Goal: Task Accomplishment & Management: Use online tool/utility

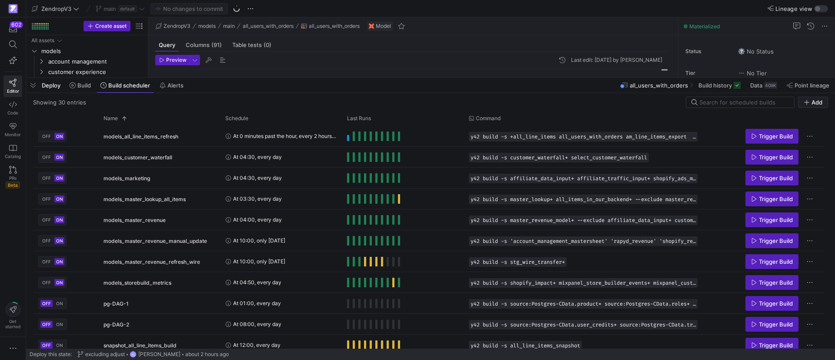
click at [37, 84] on span "button" at bounding box center [33, 85] width 14 height 15
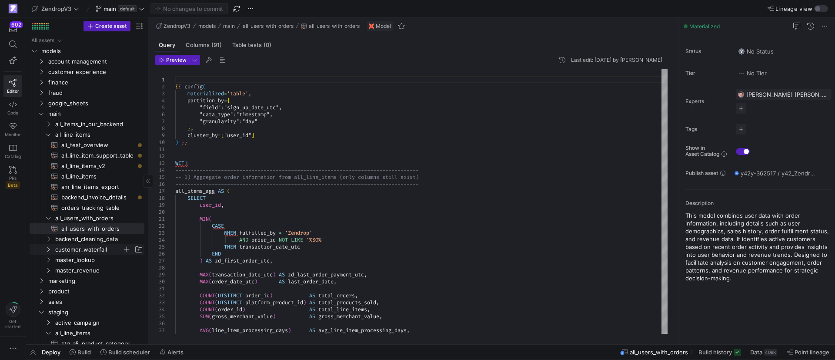
click at [50, 249] on icon "Press SPACE to select this row." at bounding box center [48, 249] width 6 height 5
click at [40, 111] on icon "Press SPACE to select this row." at bounding box center [41, 113] width 6 height 5
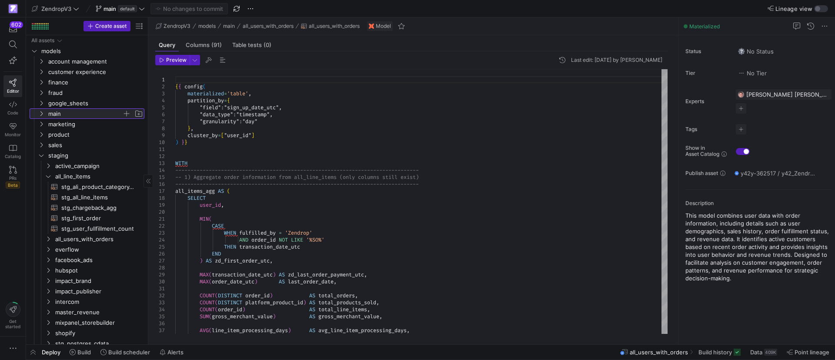
click at [40, 111] on icon at bounding box center [41, 113] width 6 height 5
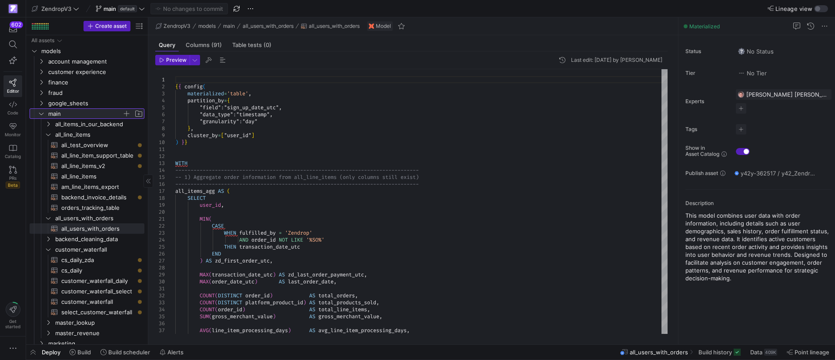
click at [42, 111] on icon at bounding box center [41, 113] width 6 height 5
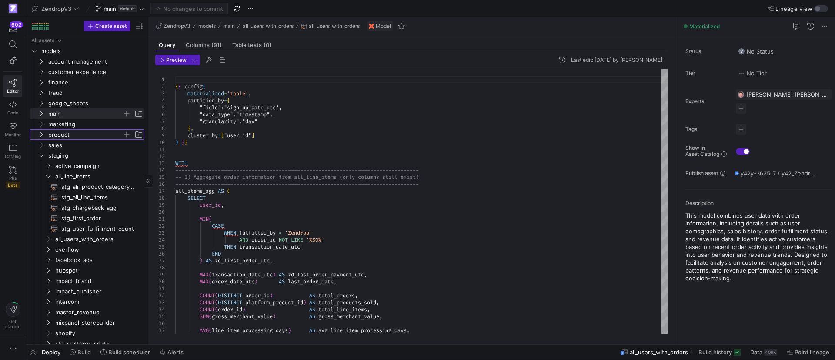
click at [42, 132] on icon "Press SPACE to select this row." at bounding box center [41, 134] width 6 height 5
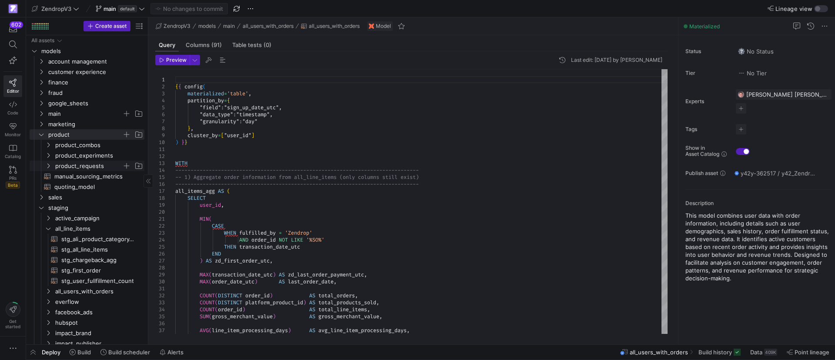
click at [49, 163] on icon "Press SPACE to select this row." at bounding box center [48, 165] width 6 height 5
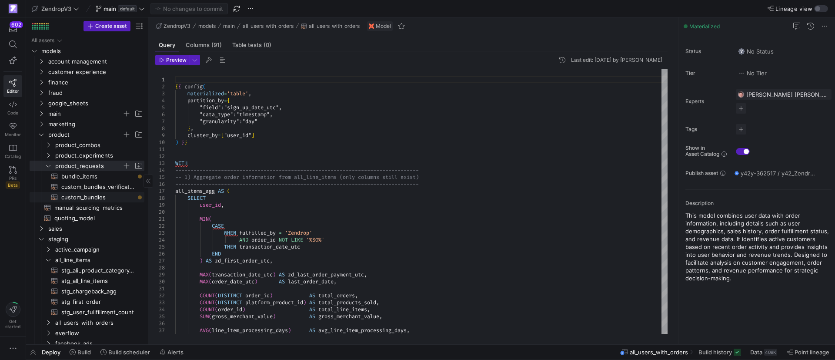
click at [90, 197] on span "custom_bundles​​​​​​​​​​" at bounding box center [97, 197] width 73 height 10
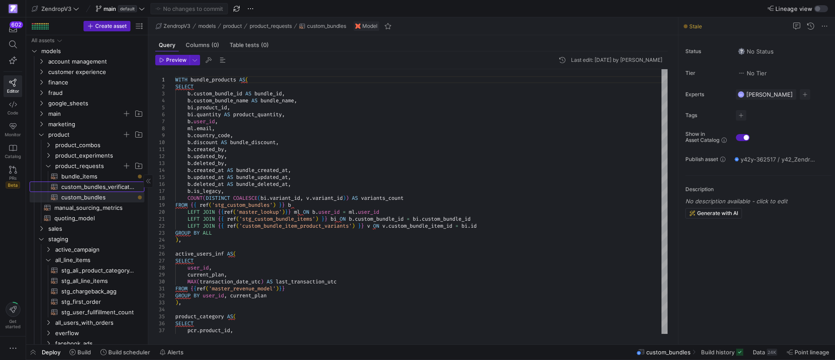
click at [114, 186] on span "custom_bundles_verification​​​​​​​​​​" at bounding box center [97, 187] width 73 height 10
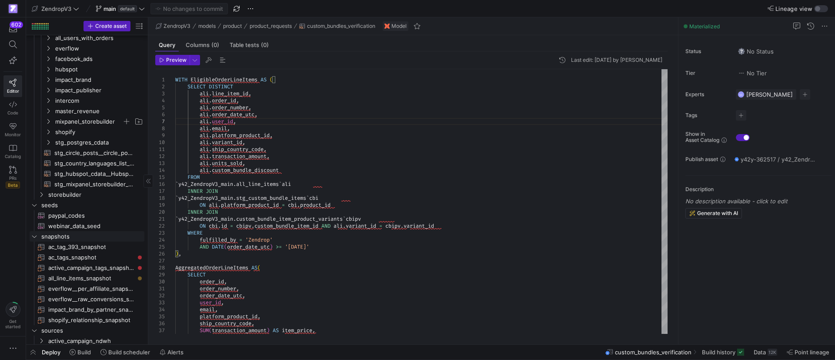
scroll to position [261, 0]
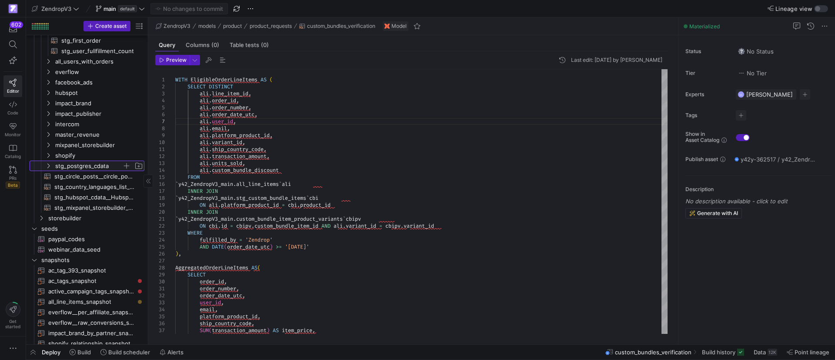
click at [48, 165] on icon "Press SPACE to select this row." at bounding box center [48, 165] width 6 height 5
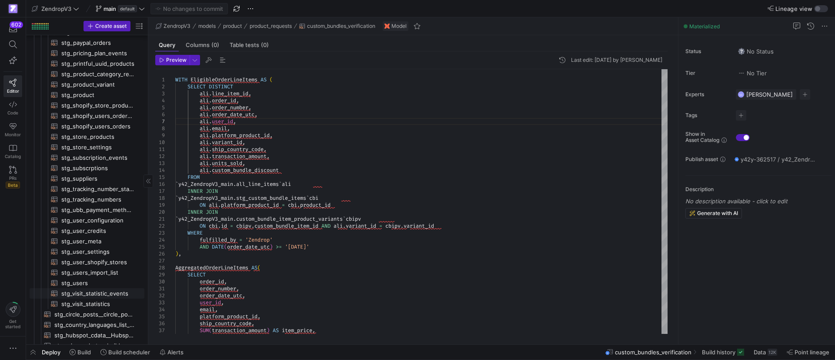
scroll to position [587, 0]
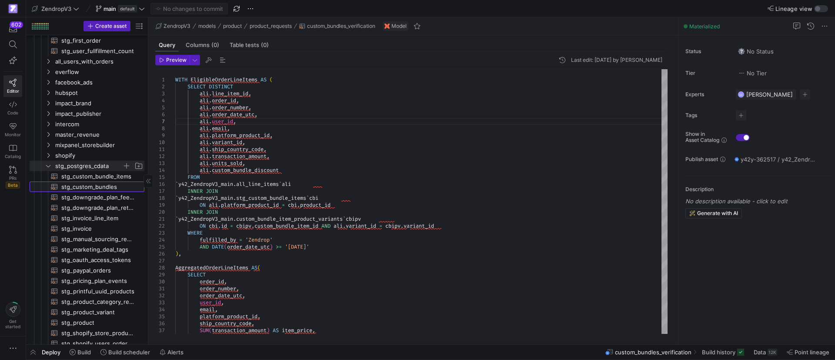
click at [103, 189] on span "stg_custom_bundles​​​​​​​​​​" at bounding box center [97, 187] width 73 height 10
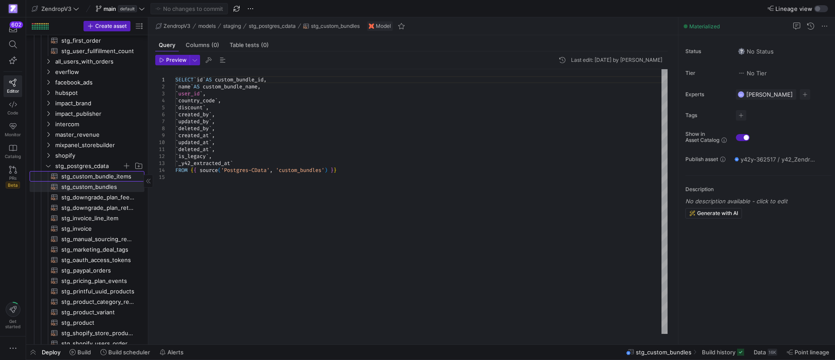
click at [106, 177] on span "stg_custom_bundle_items​​​​​​​​​​" at bounding box center [97, 176] width 73 height 10
click at [104, 187] on span "stg_custom_bundles​​​​​​​​​​" at bounding box center [97, 187] width 73 height 10
click at [102, 198] on span "stg_downgrade_plan_feedback​​​​​​​​​​" at bounding box center [97, 197] width 73 height 10
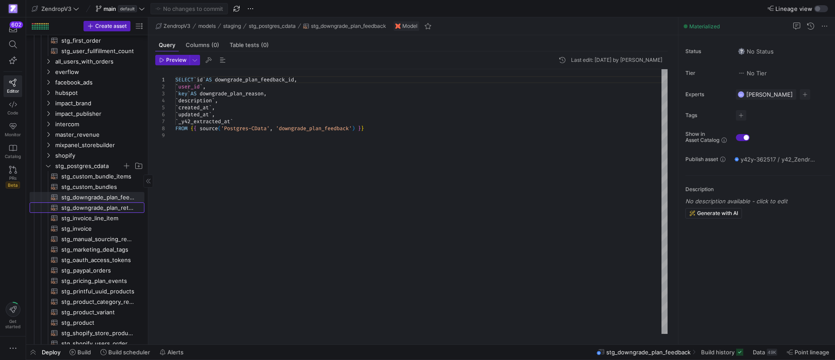
click at [101, 206] on span "stg_downgrade_plan_retention_actions​​​​​​​​​​" at bounding box center [97, 208] width 73 height 10
click at [102, 214] on span "stg_invoice_line_item​​​​​​​​​​" at bounding box center [97, 218] width 73 height 10
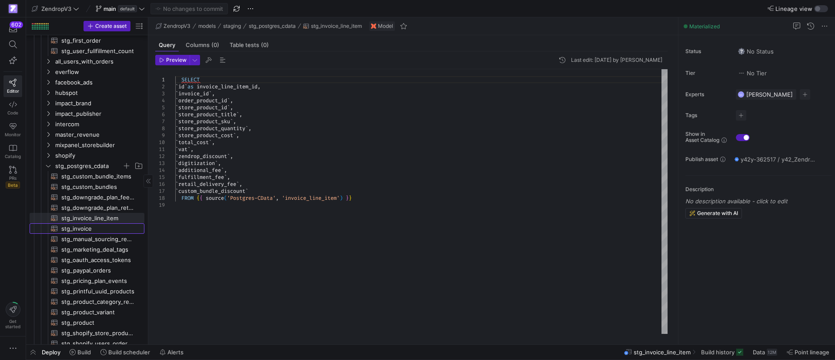
click at [102, 228] on span "stg_invoice​​​​​​​​​​" at bounding box center [97, 229] width 73 height 10
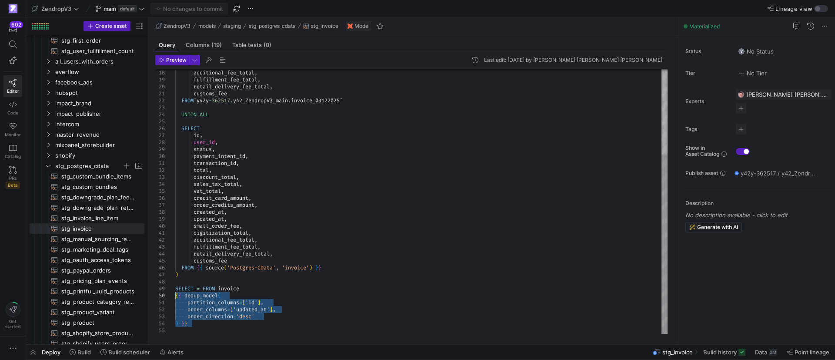
drag, startPoint x: 194, startPoint y: 323, endPoint x: 174, endPoint y: 296, distance: 33.8
click at [175, 296] on div "additional_fee_total , fulfillment_fee_total , retail_delivery_fee_total , cust…" at bounding box center [421, 139] width 492 height 390
click at [102, 187] on span "stg_custom_bundles​​​​​​​​​​" at bounding box center [97, 187] width 73 height 10
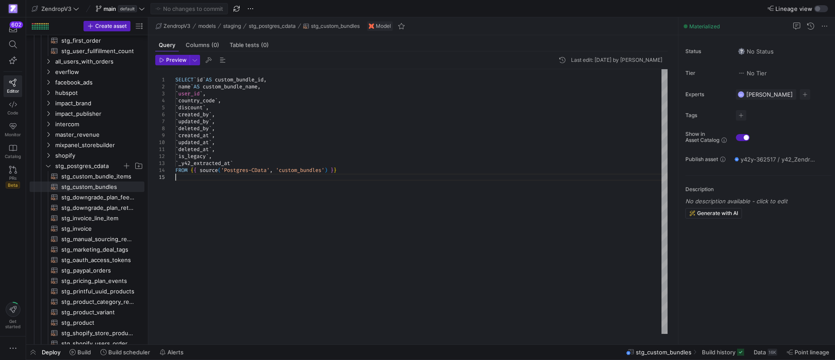
click at [181, 181] on div "SELECT ` id ` AS custom_bundle_id , ` name ` AS custom_bundle_name , ` user_id …" at bounding box center [421, 201] width 492 height 264
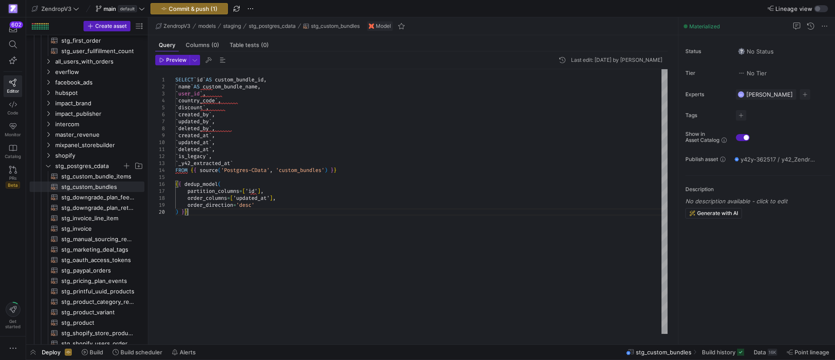
click at [265, 214] on div "SELECT ` id ` AS custom_bundle_id , ` name ` AS custom_bundle_name , ` user_id …" at bounding box center [421, 201] width 492 height 264
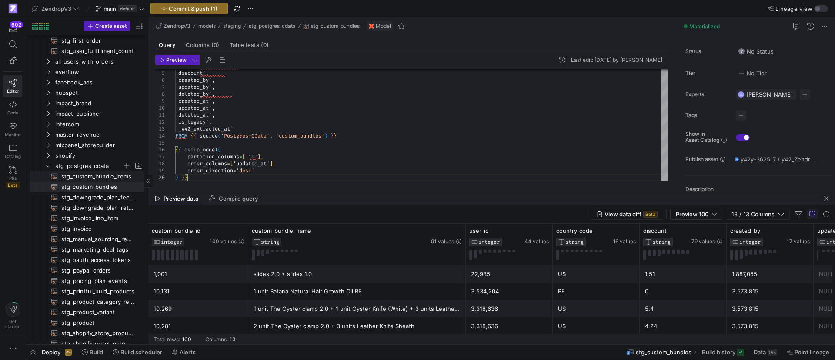
click at [108, 177] on span "stg_custom_bundle_items​​​​​​​​​​" at bounding box center [97, 176] width 73 height 10
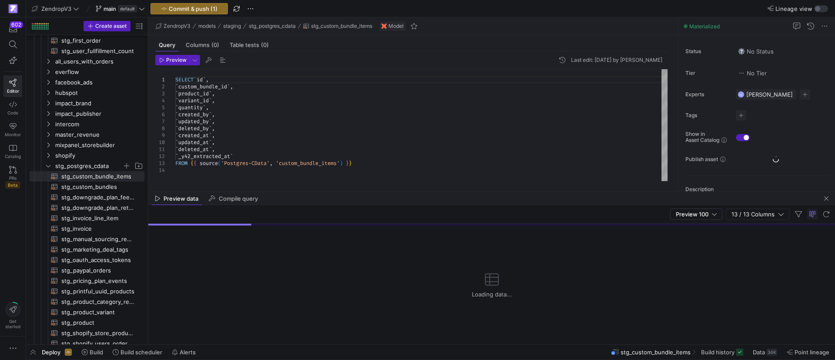
click at [206, 172] on div "SELECT ` id ` , ` custom_bundle_id ` , ` product_id ` , ` variant_id ` , ` quan…" at bounding box center [421, 125] width 492 height 112
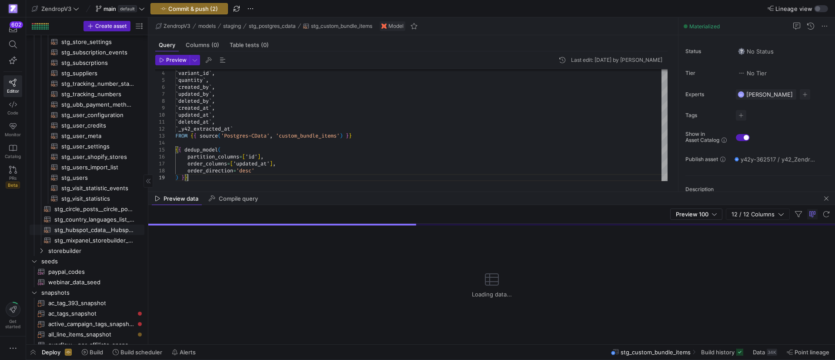
scroll to position [587, 0]
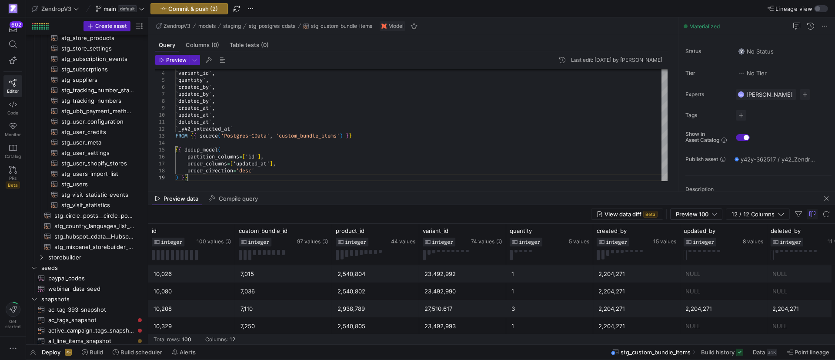
type textarea "`deleted_at`, `_y42_extracted_at` FROM {{ source('Postgres-CData', 'custom_bund…"
click at [268, 192] on div "Preview data Compile query" at bounding box center [491, 198] width 687 height 13
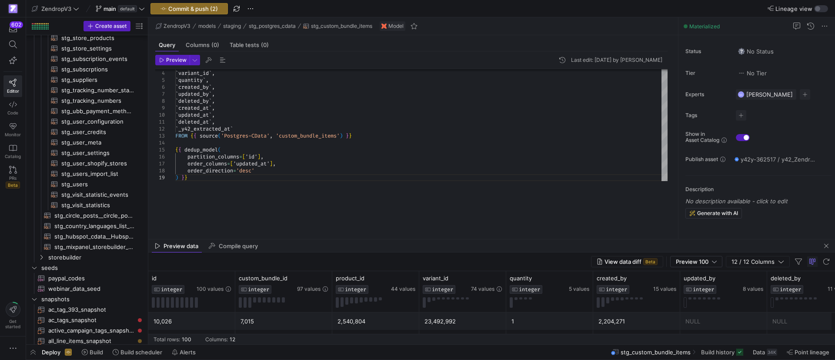
drag, startPoint x: 273, startPoint y: 191, endPoint x: 288, endPoint y: 284, distance: 93.8
click at [288, 239] on div at bounding box center [491, 239] width 687 height 0
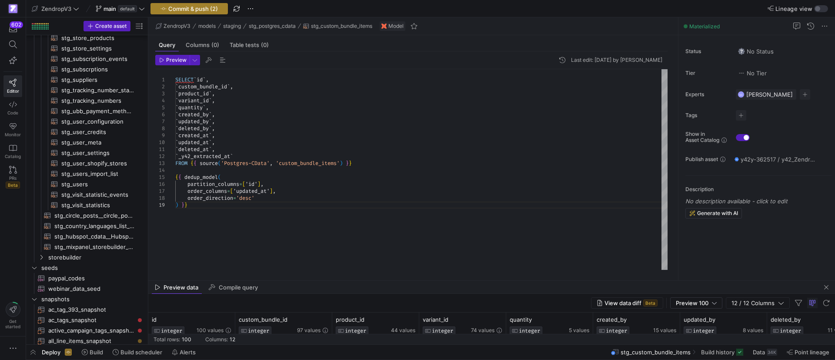
click at [195, 10] on span "Commit & push (2)" at bounding box center [193, 8] width 50 height 7
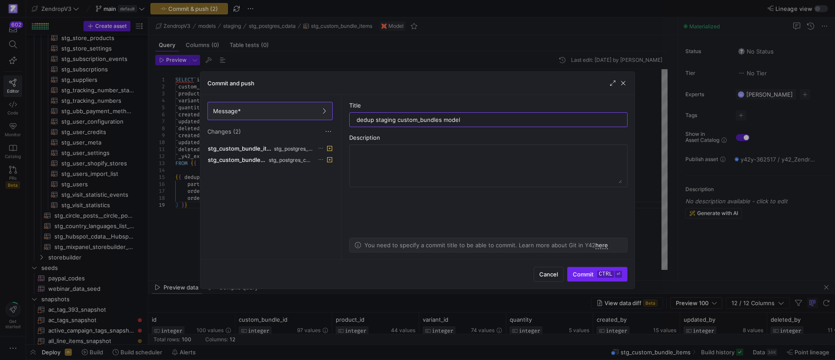
type input "dedup staging custom_bundles model"
click at [585, 278] on span "submit" at bounding box center [598, 274] width 60 height 14
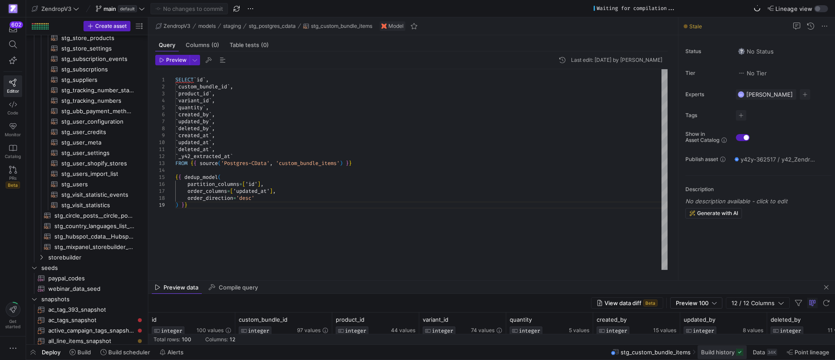
click at [723, 356] on span at bounding box center [722, 352] width 49 height 14
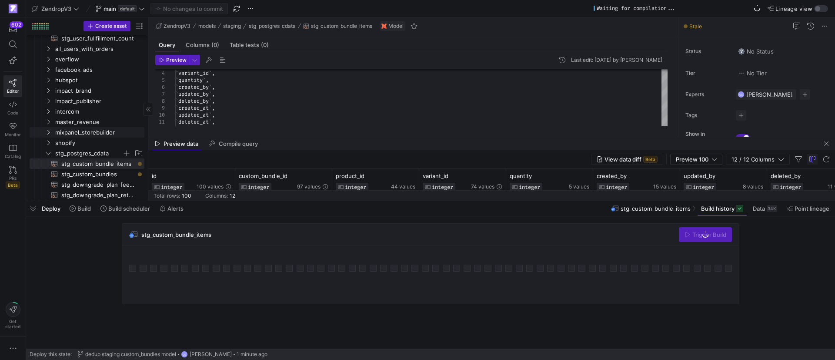
scroll to position [261, 0]
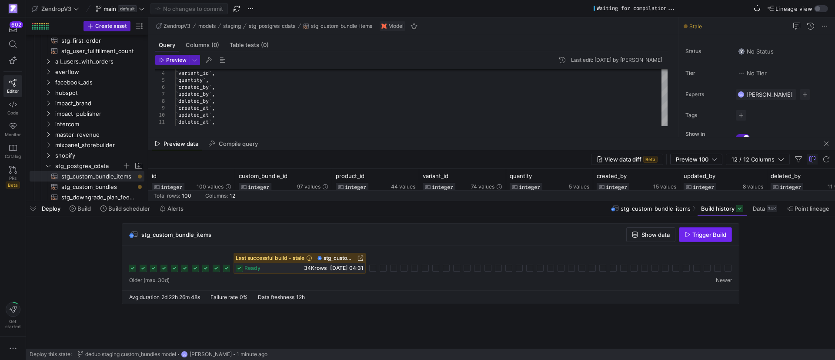
click at [703, 236] on span "Trigger Build" at bounding box center [710, 234] width 34 height 7
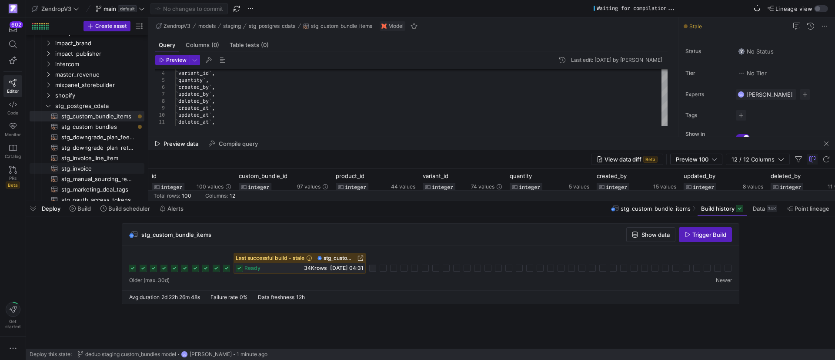
scroll to position [326, 0]
click at [124, 119] on span "stg_custom_bundles​​​​​​​​​​" at bounding box center [97, 122] width 73 height 10
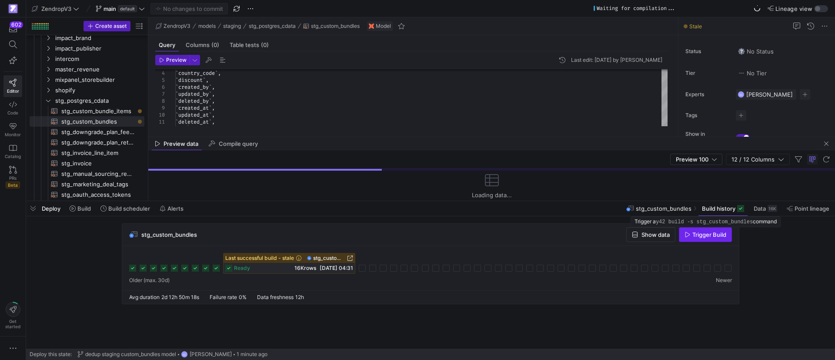
click at [707, 236] on span "Trigger Build" at bounding box center [710, 234] width 34 height 7
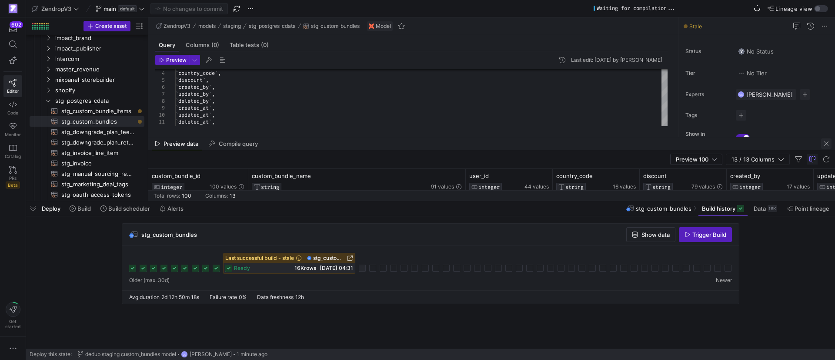
click at [827, 143] on span "button" at bounding box center [826, 143] width 10 height 10
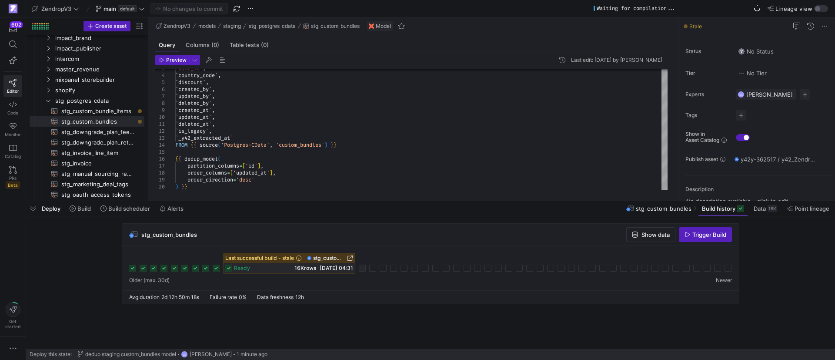
click at [100, 113] on span "stg_custom_bundle_items​​​​​​​​​​" at bounding box center [97, 111] width 73 height 10
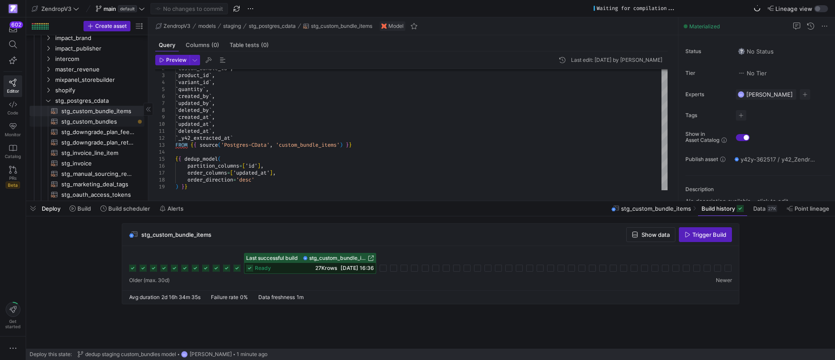
drag, startPoint x: 88, startPoint y: 120, endPoint x: 102, endPoint y: 119, distance: 13.5
click at [88, 120] on span "stg_custom_bundles​​​​​​​​​​" at bounding box center [97, 122] width 73 height 10
click at [32, 206] on span "button" at bounding box center [33, 208] width 14 height 15
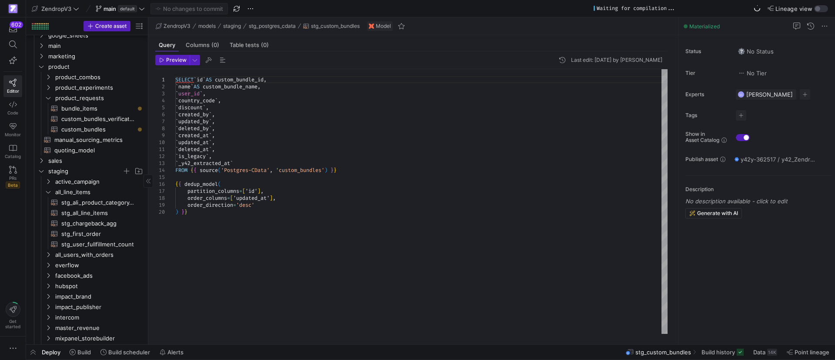
scroll to position [65, 0]
click at [92, 137] on span "manual_sourcing_metrics​​​​​​​​​​" at bounding box center [94, 142] width 80 height 10
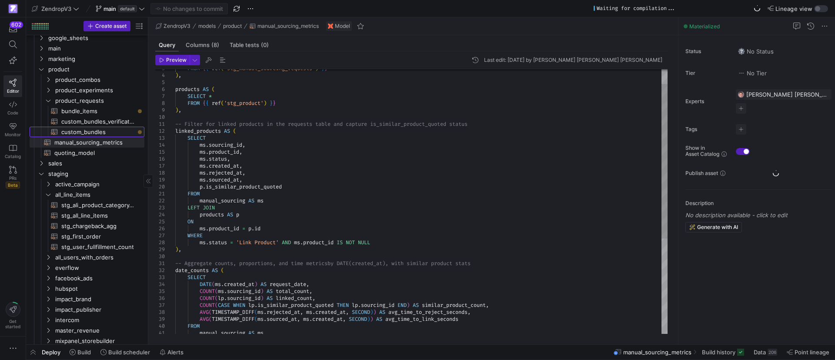
click at [91, 134] on span "custom_bundles​​​​​​​​​​" at bounding box center [97, 132] width 73 height 10
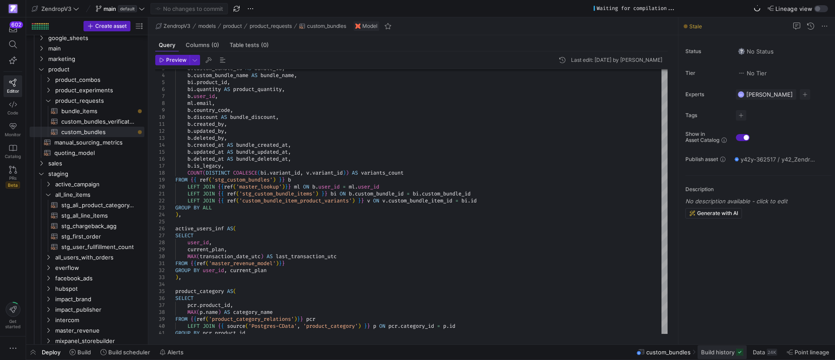
click at [732, 355] on span "Build history" at bounding box center [717, 351] width 33 height 7
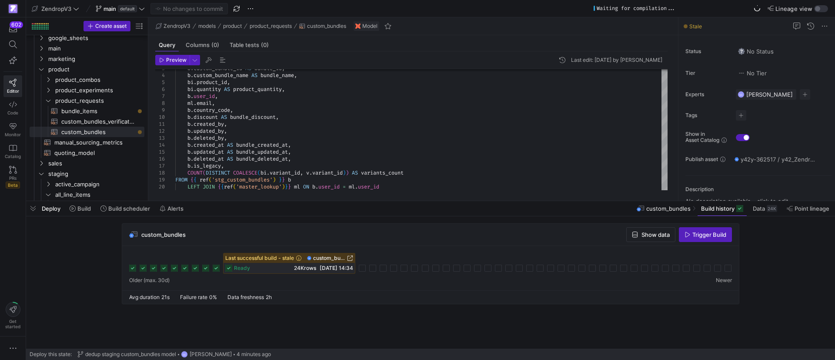
click at [701, 235] on span "Trigger Build" at bounding box center [710, 234] width 34 height 7
drag, startPoint x: 37, startPoint y: 211, endPoint x: 95, endPoint y: 110, distance: 116.3
click at [43, 206] on div "Deploy Build Build scheduler Alerts" at bounding box center [106, 208] width 161 height 15
click at [107, 110] on span "bundle_items​​​​​​​​​​" at bounding box center [97, 111] width 73 height 10
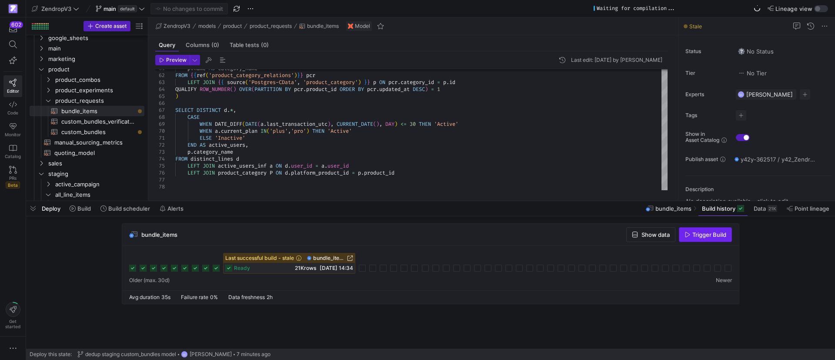
click at [704, 233] on span "Trigger Build" at bounding box center [710, 234] width 34 height 7
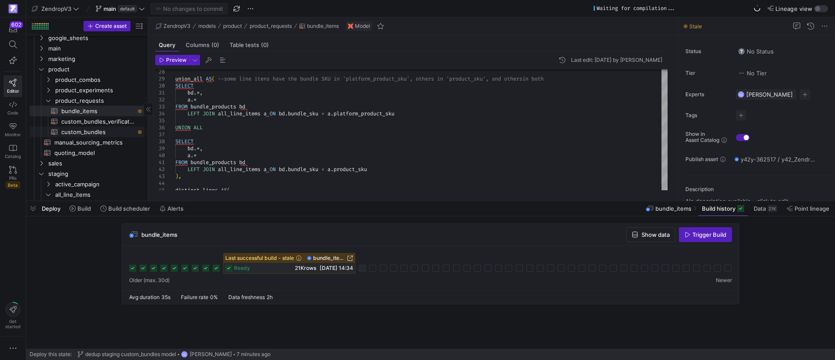
drag, startPoint x: 88, startPoint y: 132, endPoint x: 127, endPoint y: 131, distance: 38.7
click at [88, 132] on span "custom_bundles​​​​​​​​​​" at bounding box center [97, 132] width 73 height 10
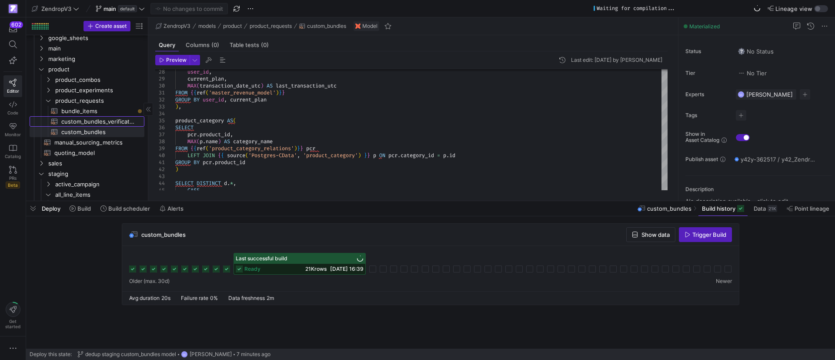
click at [104, 121] on span "custom_bundles_verification​​​​​​​​​​" at bounding box center [97, 122] width 73 height 10
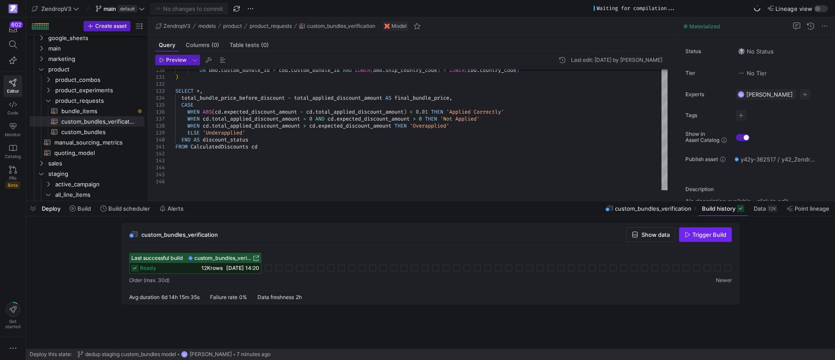
click at [697, 232] on span "Trigger Build" at bounding box center [710, 234] width 34 height 7
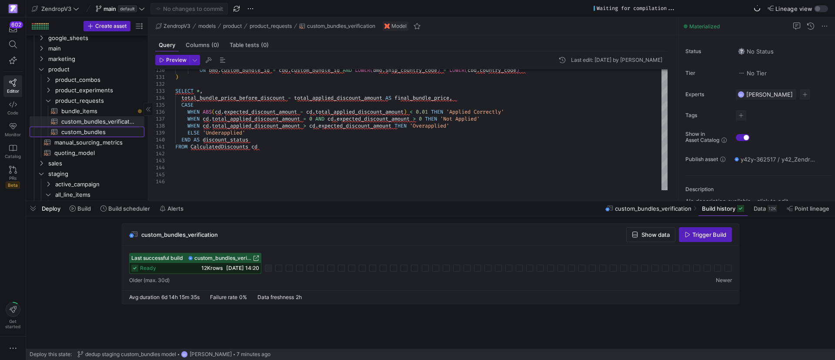
click at [77, 128] on span "custom_bundles​​​​​​​​​​" at bounding box center [97, 132] width 73 height 10
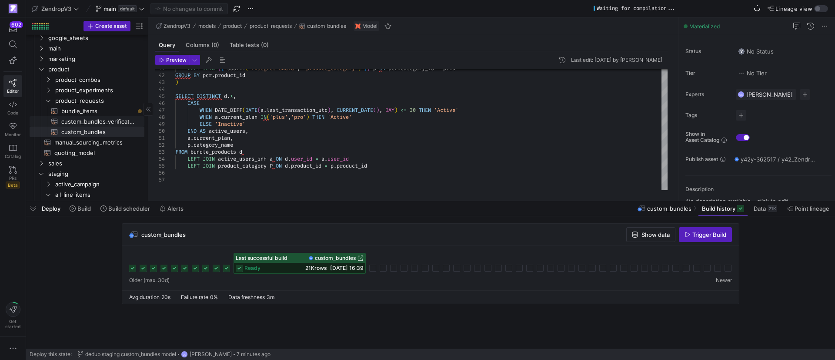
click at [117, 124] on span "custom_bundles_verification​​​​​​​​​​" at bounding box center [97, 122] width 73 height 10
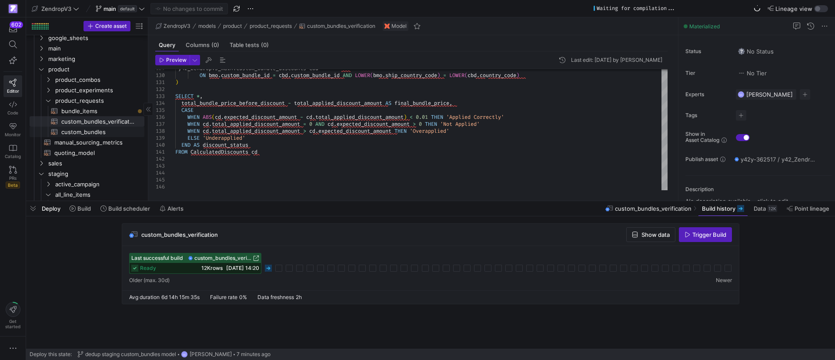
click at [72, 132] on span "custom_bundles​​​​​​​​​​" at bounding box center [97, 132] width 73 height 10
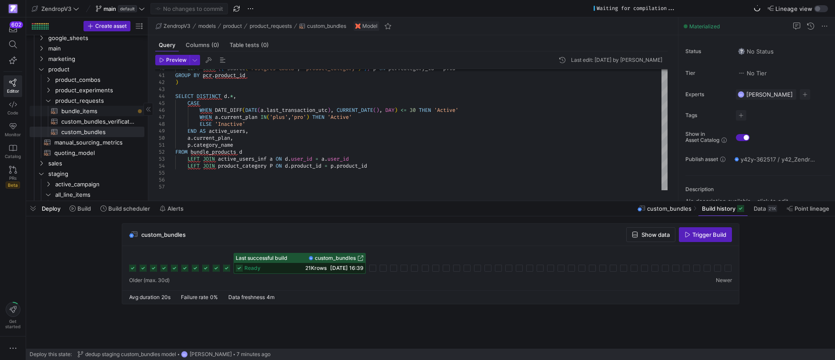
click at [96, 112] on span "bundle_items​​​​​​​​​​" at bounding box center [97, 111] width 73 height 10
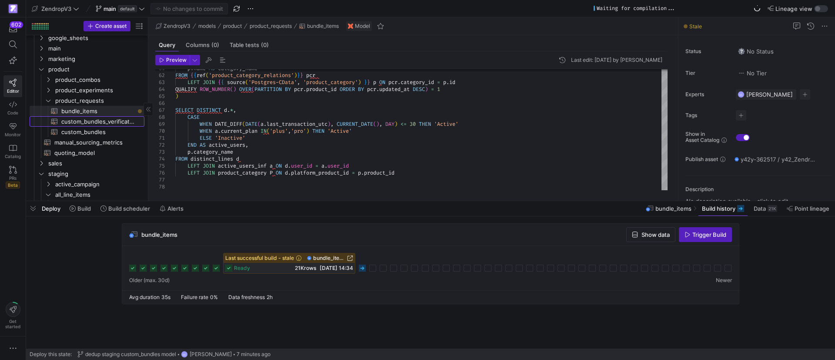
click at [112, 123] on span "custom_bundles_verification​​​​​​​​​​" at bounding box center [97, 122] width 73 height 10
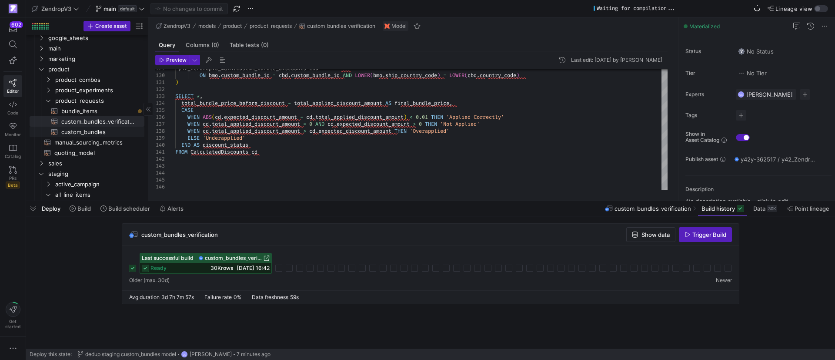
click at [117, 134] on span "custom_bundles​​​​​​​​​​" at bounding box center [97, 132] width 73 height 10
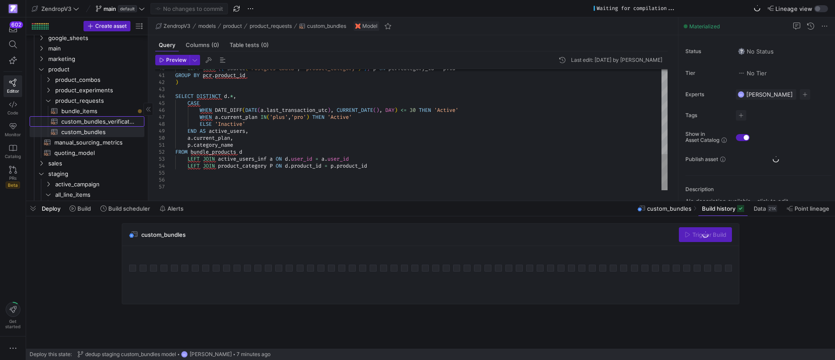
click at [114, 124] on span "custom_bundles_verification​​​​​​​​​​" at bounding box center [97, 122] width 73 height 10
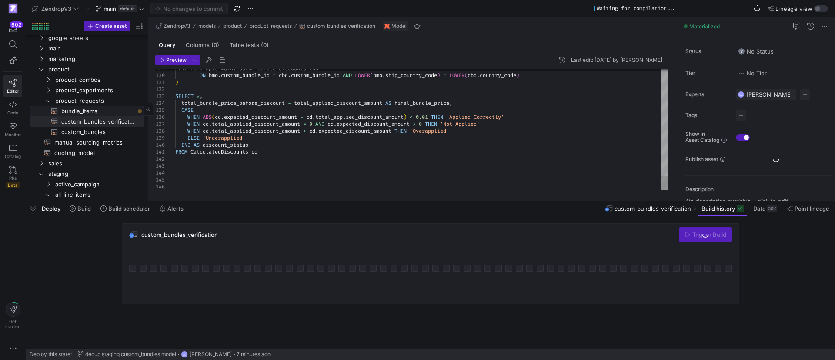
click at [110, 110] on span "bundle_items​​​​​​​​​​" at bounding box center [97, 111] width 73 height 10
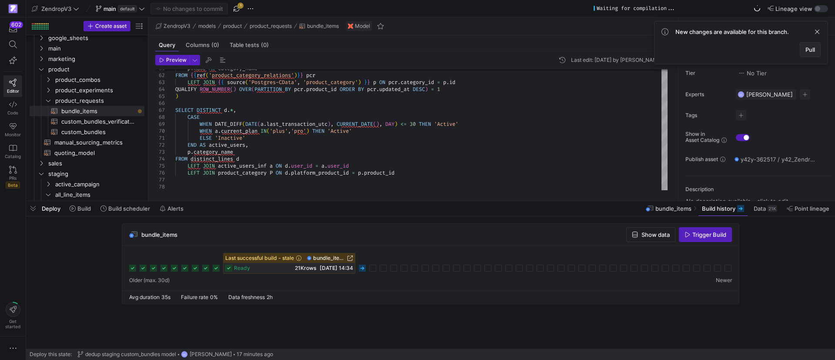
click at [806, 49] on span "Pull" at bounding box center [811, 49] width 10 height 7
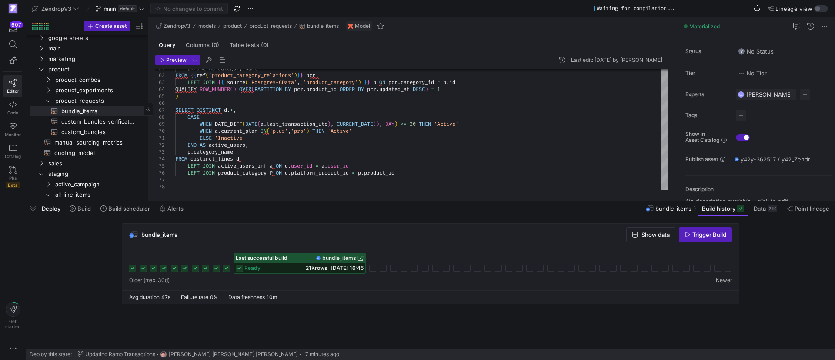
drag, startPoint x: 35, startPoint y: 208, endPoint x: 71, endPoint y: 205, distance: 36.3
click at [35, 208] on span "button" at bounding box center [33, 208] width 14 height 15
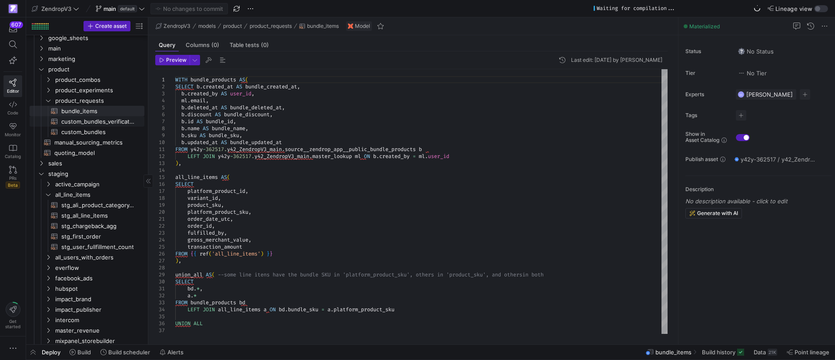
click at [103, 122] on span "custom_bundles_verification​​​​​​​​​​" at bounding box center [97, 122] width 73 height 10
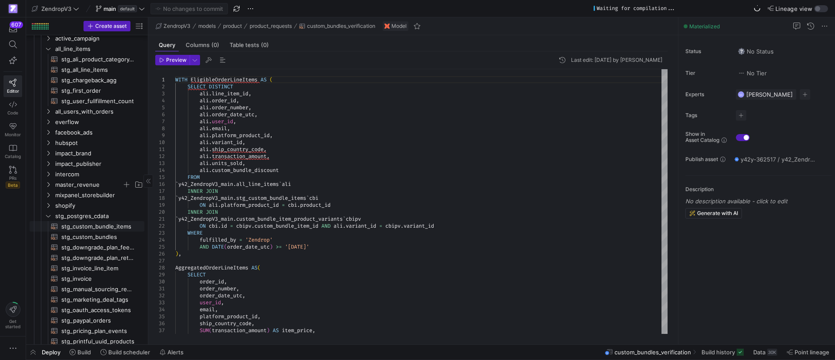
scroll to position [196, 0]
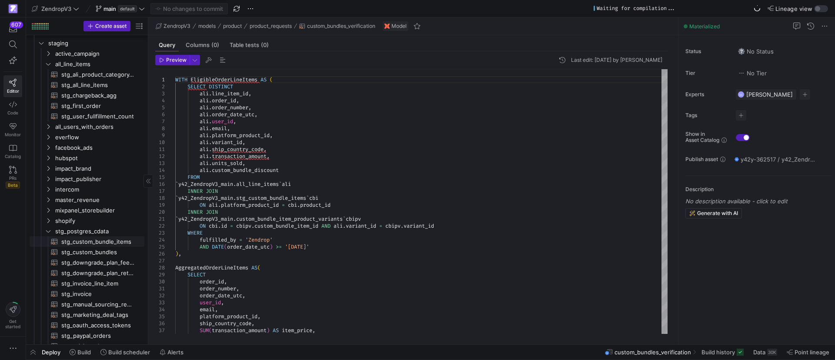
click at [85, 239] on span "stg_custom_bundle_items​​​​​​​​​​" at bounding box center [97, 242] width 73 height 10
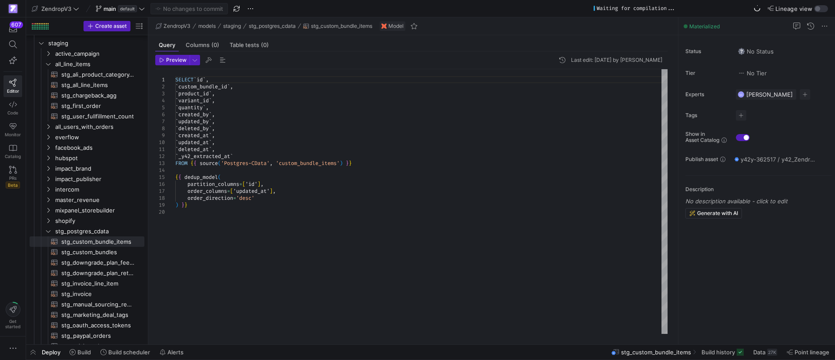
scroll to position [28, 0]
drag, startPoint x: 204, startPoint y: 211, endPoint x: 171, endPoint y: 179, distance: 45.8
click at [175, 179] on div "SELECT ` id ` , ` custom_bundle_id ` , ` product_id ` , ` variant_id ` , ` quan…" at bounding box center [421, 201] width 492 height 264
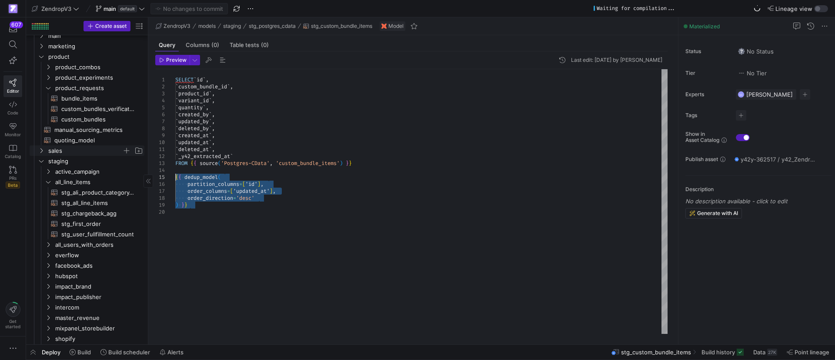
scroll to position [65, 0]
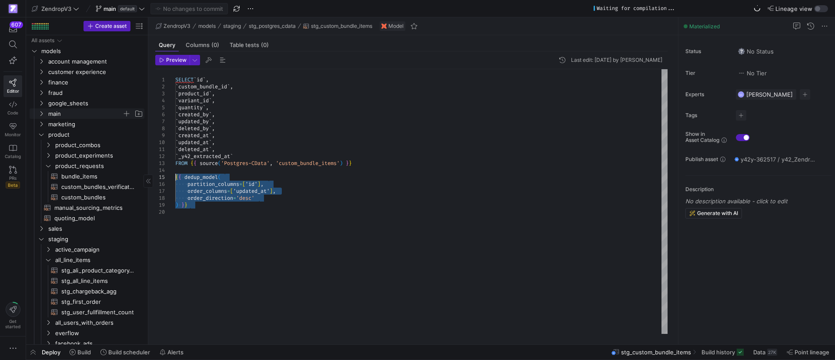
click at [42, 113] on icon "Press SPACE to select this row." at bounding box center [41, 113] width 6 height 5
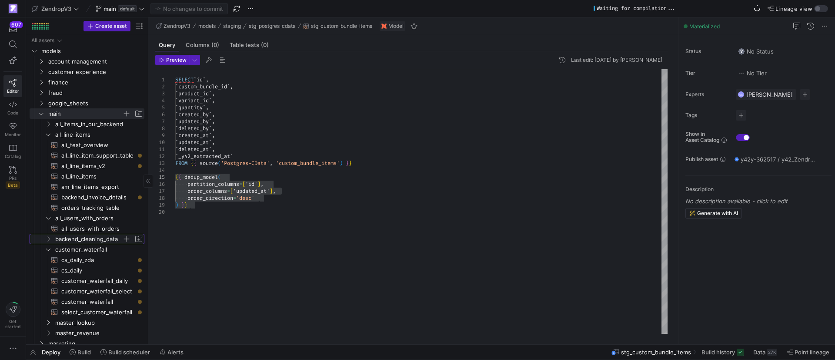
click at [47, 235] on y42-icon "Press SPACE to select this row." at bounding box center [48, 238] width 7 height 7
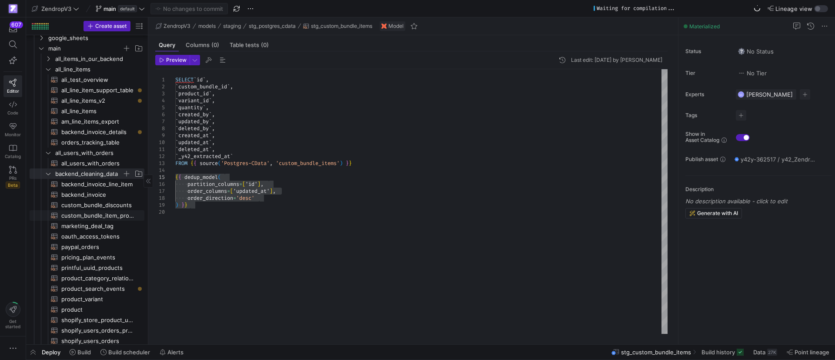
click at [90, 216] on span "custom_bundle_item_product_variants​​​​​​​​​​" at bounding box center [97, 216] width 73 height 10
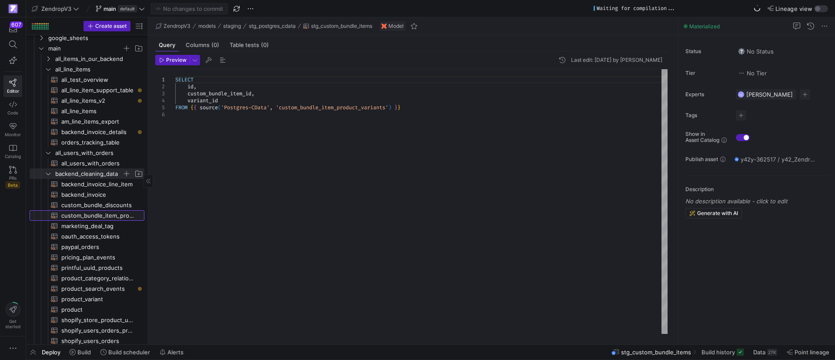
type textarea "SELECT id, custom_bundle_item_id, variant_id FROM {{ source('Postgres-CData', '…"
click at [343, 141] on div "SELECT id , custom_bundle_item_id , variant_id FROM { { source ( 'Postgres-CDat…" at bounding box center [421, 201] width 492 height 264
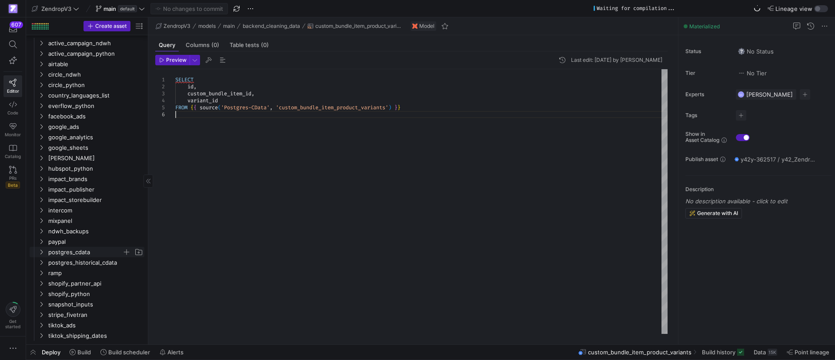
click at [43, 252] on icon "Press SPACE to select this row." at bounding box center [41, 252] width 2 height 5
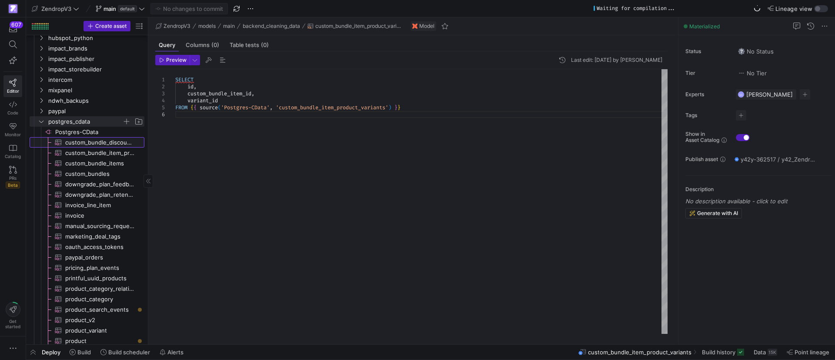
click at [86, 144] on span "custom_bundle_discounts​​​​​​​​​" at bounding box center [99, 142] width 69 height 10
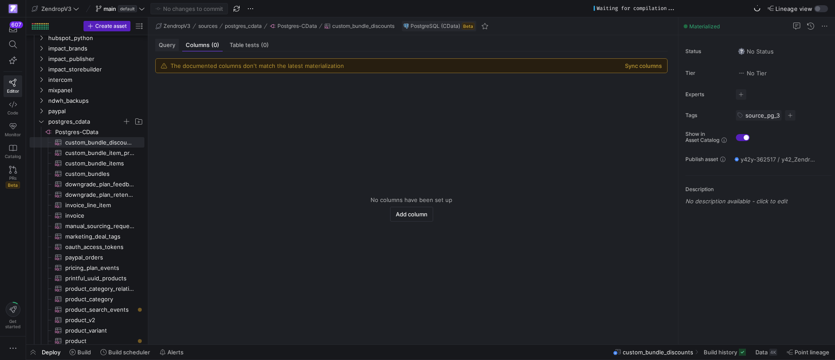
click at [165, 47] on span "Query" at bounding box center [167, 45] width 17 height 6
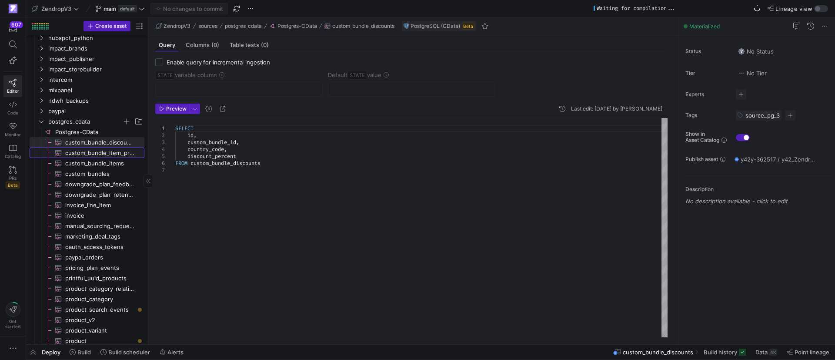
click at [101, 154] on span "custom_bundle_item_product_variants​​​​​​​​​" at bounding box center [99, 153] width 69 height 10
type textarea "SELECT id, custom_bundle_item_id, variant_id FROM custom_bundle_item_product_va…"
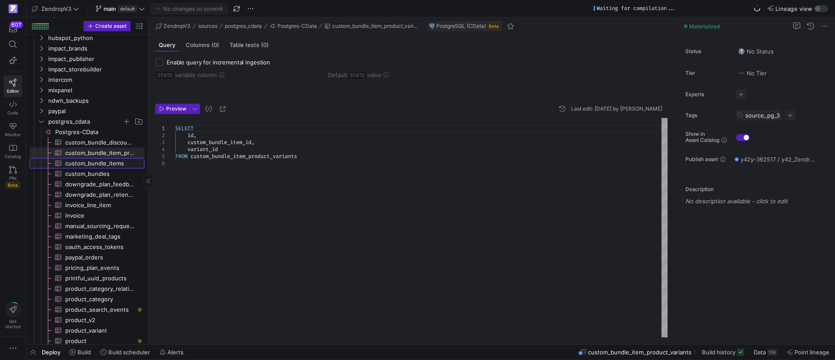
click at [103, 164] on span "custom_bundle_items​​​​​​​​​" at bounding box center [99, 163] width 69 height 10
checkbox input "true"
type input "updated_at"
type input "[DATE]"
type textarea "SELECT id, custom_bundle_id, product_id, variant_id, quantity, created_by, upda…"
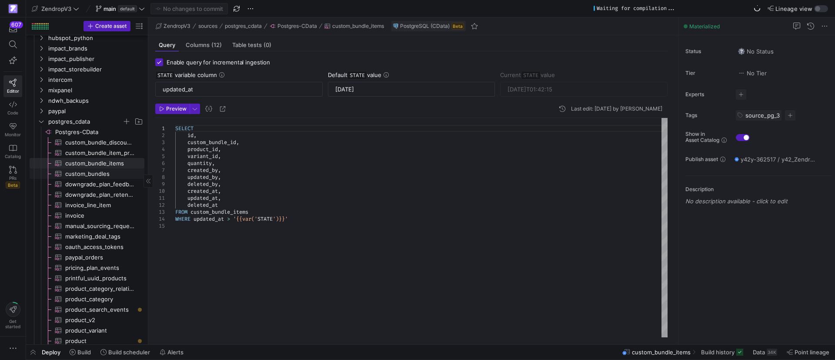
click at [100, 175] on span "custom_bundles​​​​​​​​​" at bounding box center [99, 174] width 69 height 10
type input "[DATE] 00:00:00Z"
type textarea "SELECT id, name, user_id, country_code, discount, created_by, updated_by, delet…"
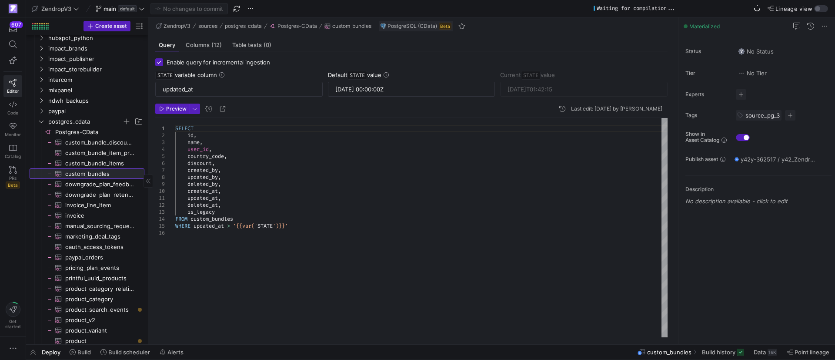
click at [100, 168] on link "custom_bundles​​​​​​​​​" at bounding box center [87, 173] width 115 height 10
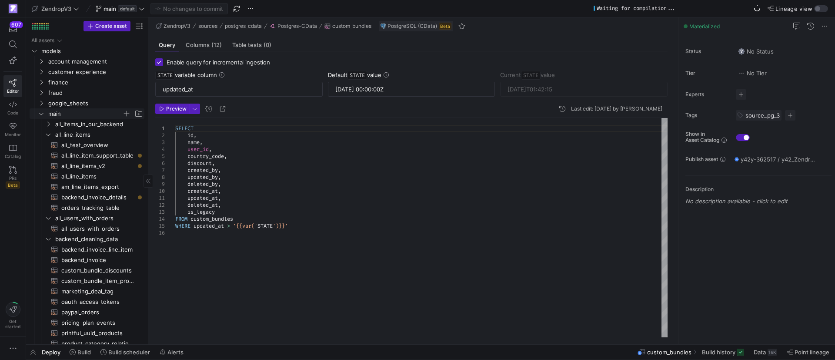
click at [42, 112] on icon "Press SPACE to select this row." at bounding box center [41, 113] width 6 height 5
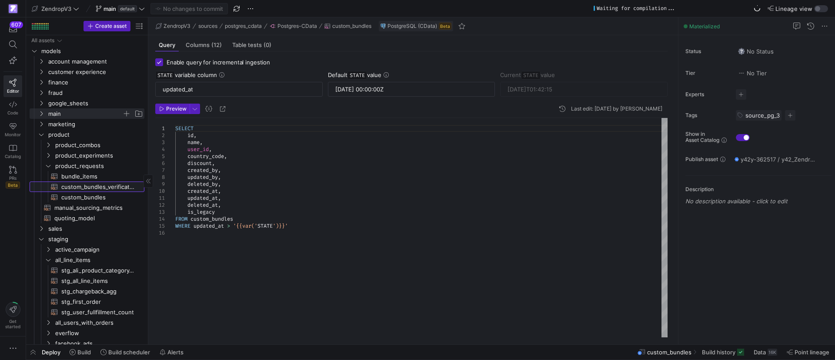
click at [88, 187] on span "custom_bundles_verification​​​​​​​​​​" at bounding box center [97, 187] width 73 height 10
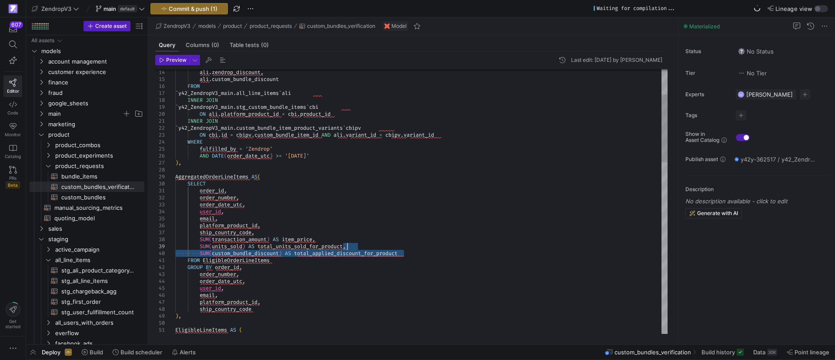
drag, startPoint x: 408, startPoint y: 253, endPoint x: 348, endPoint y: 246, distance: 59.6
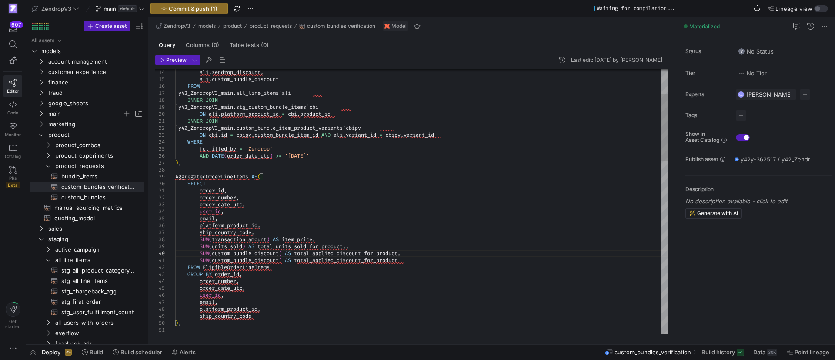
scroll to position [63, 231]
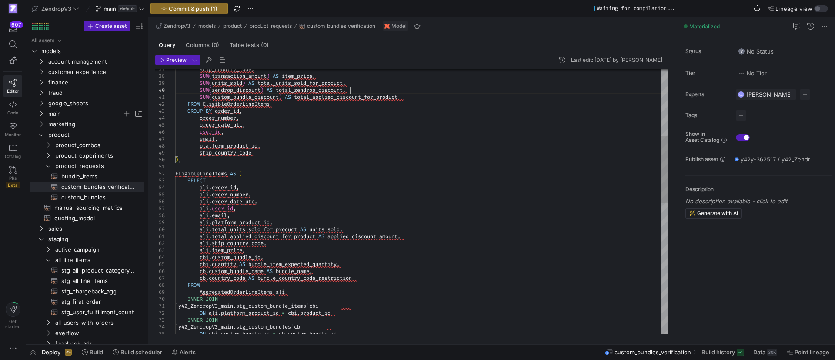
click at [328, 81] on div "ship_country_code , SUM ( transaction_amount ) AS item_price , SUM ( units_sold…" at bounding box center [421, 326] width 492 height 1037
click at [365, 229] on div "ship_country_code , SUM ( transaction_amount ) AS item_price , SUM ( units_sold…" at bounding box center [421, 326] width 492 height 1037
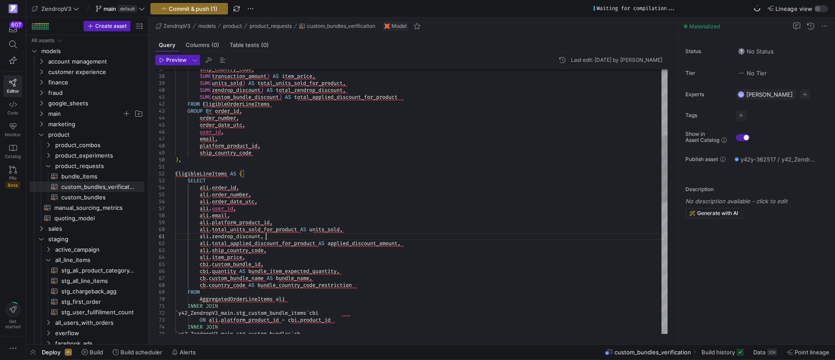
scroll to position [7, 90]
click at [428, 244] on div "ship_country_code , SUM ( transaction_amount ) AS item_price , SUM ( units_sold…" at bounding box center [421, 330] width 492 height 1044
click at [284, 249] on div "ship_country_code , SUM ( transaction_amount ) AS item_price , SUM ( units_sold…" at bounding box center [421, 330] width 492 height 1044
click at [285, 256] on div "ship_country_code , SUM ( transaction_amount ) AS item_price , SUM ( units_sold…" at bounding box center [421, 330] width 492 height 1044
click at [286, 264] on div "ship_country_code , SUM ( transaction_amount ) AS item_price , SUM ( units_sold…" at bounding box center [421, 330] width 492 height 1044
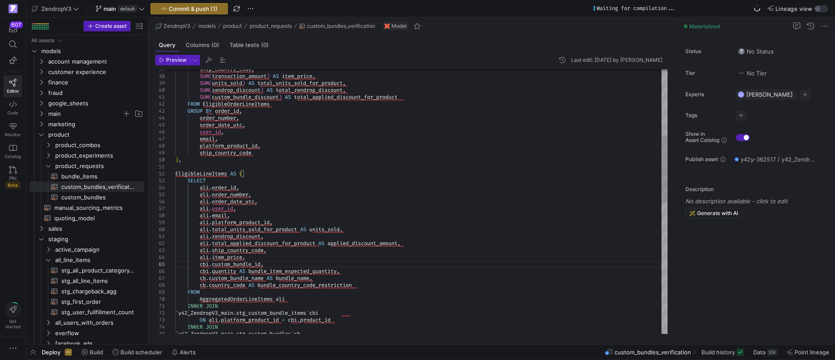
click at [369, 271] on div "ship_country_code , SUM ( transaction_amount ) AS item_price , SUM ( units_sold…" at bounding box center [421, 330] width 492 height 1044
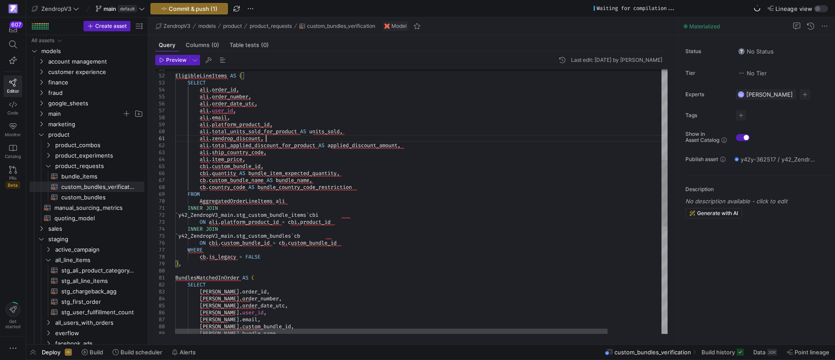
drag, startPoint x: 291, startPoint y: 141, endPoint x: 374, endPoint y: 138, distance: 82.7
click at [374, 138] on div "[PERSON_NAME] . bundle_name , [PERSON_NAME] . order_number , [PERSON_NAME] . or…" at bounding box center [452, 234] width 554 height 1049
drag, startPoint x: 200, startPoint y: 139, endPoint x: 258, endPoint y: 137, distance: 57.4
click at [258, 137] on div "[PERSON_NAME] . bundle_name , [PERSON_NAME] . order_number , [PERSON_NAME] . or…" at bounding box center [452, 234] width 554 height 1049
click at [235, 137] on div "[PERSON_NAME] . bundle_name , [PERSON_NAME] . order_number , [PERSON_NAME] . or…" at bounding box center [452, 234] width 554 height 1049
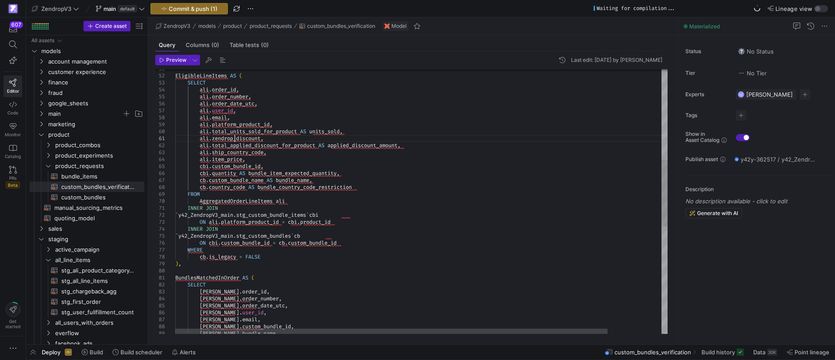
click at [235, 137] on div "[PERSON_NAME] . bundle_name , [PERSON_NAME] . order_number , [PERSON_NAME] . or…" at bounding box center [452, 234] width 554 height 1049
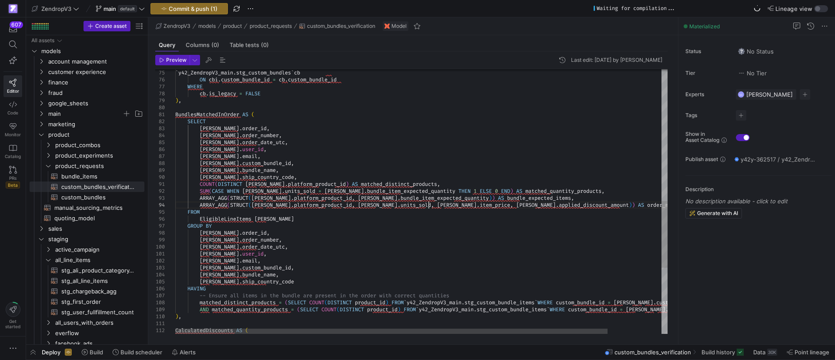
click at [428, 205] on div "[PERSON_NAME] . bundle_name , [PERSON_NAME] . order_number , [PERSON_NAME] . or…" at bounding box center [452, 71] width 554 height 1049
click at [276, 334] on div at bounding box center [391, 330] width 432 height 5
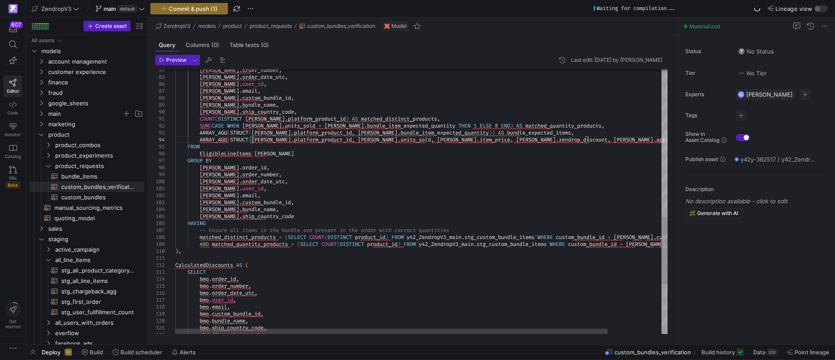
click at [418, 138] on div "[PERSON_NAME] . bundle_name , [PERSON_NAME] . order_number , [PERSON_NAME] . or…" at bounding box center [452, 6] width 554 height 1049
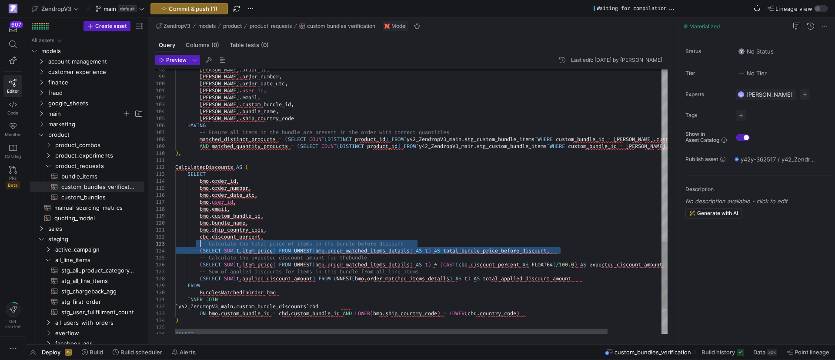
drag, startPoint x: 570, startPoint y: 250, endPoint x: 202, endPoint y: 244, distance: 368.1
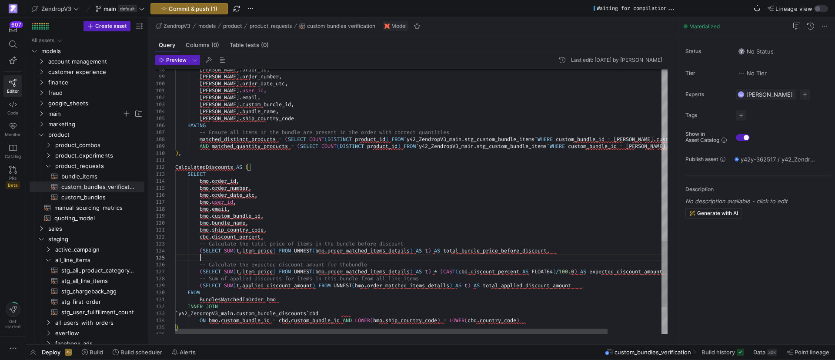
scroll to position [28, 25]
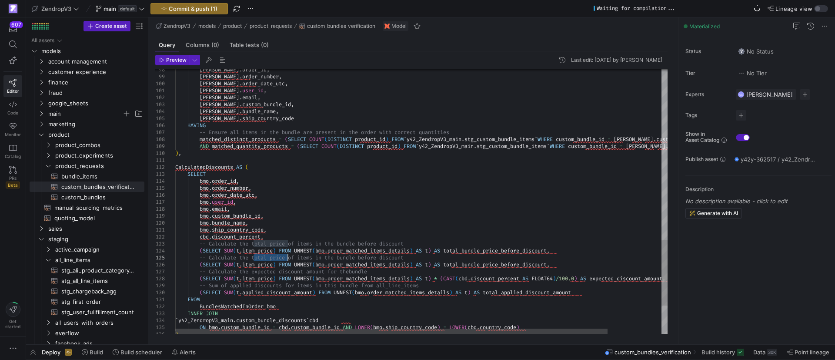
drag, startPoint x: 252, startPoint y: 259, endPoint x: 290, endPoint y: 258, distance: 37.4
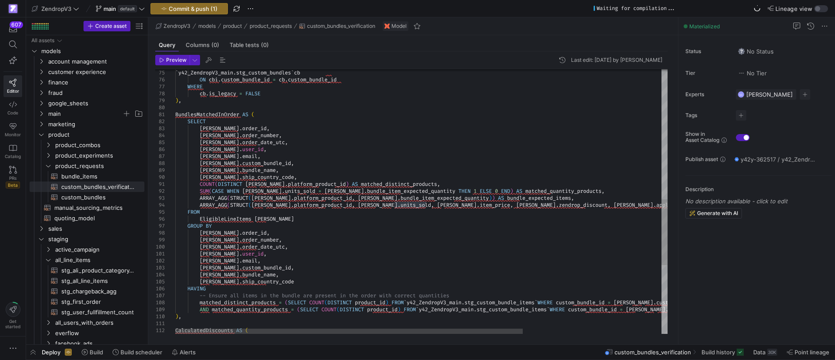
click at [455, 204] on div "[PERSON_NAME] . order_id , [PERSON_NAME] . order_number , [PERSON_NAME] . order…" at bounding box center [519, 78] width 689 height 1063
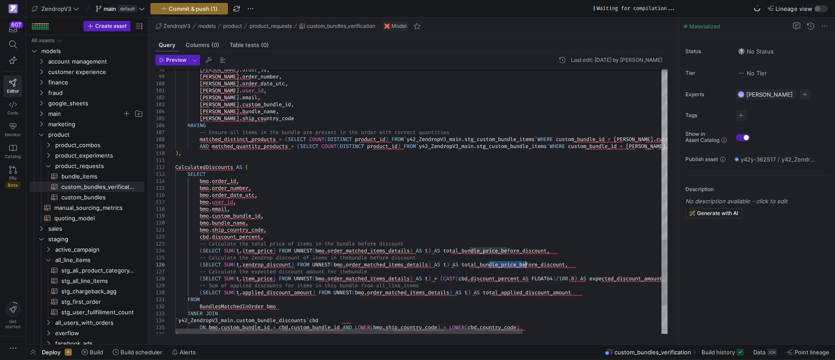
drag, startPoint x: 489, startPoint y: 264, endPoint x: 526, endPoint y: 263, distance: 37.4
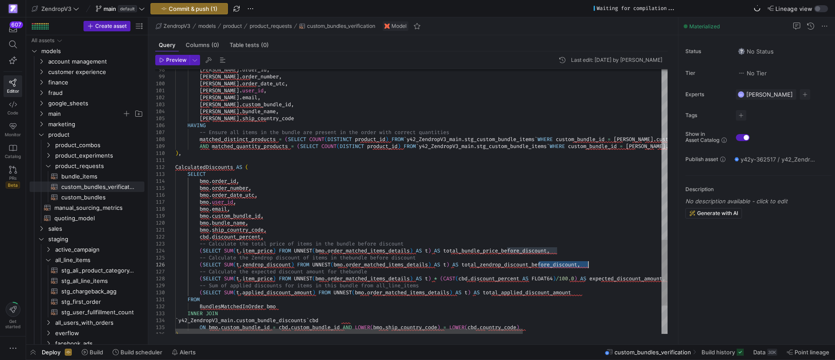
drag, startPoint x: 538, startPoint y: 264, endPoint x: 589, endPoint y: 265, distance: 50.5
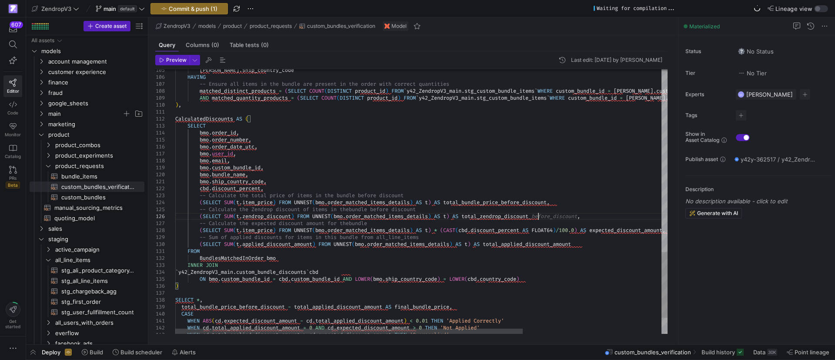
drag, startPoint x: 593, startPoint y: 261, endPoint x: 588, endPoint y: 265, distance: 7.1
click at [398, 329] on div at bounding box center [349, 330] width 348 height 5
drag, startPoint x: 274, startPoint y: 229, endPoint x: 311, endPoint y: 236, distance: 37.6
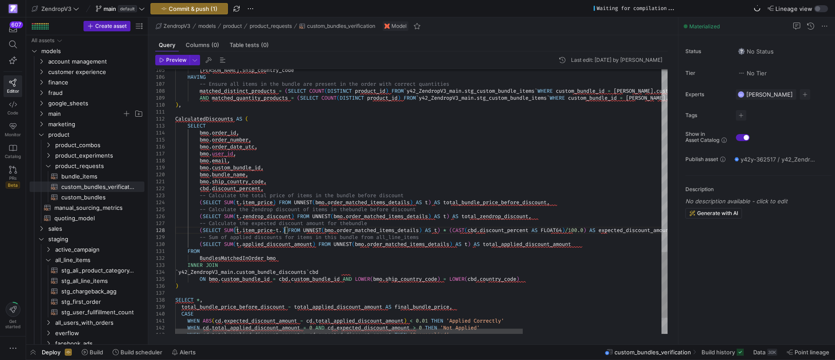
scroll to position [42, 109]
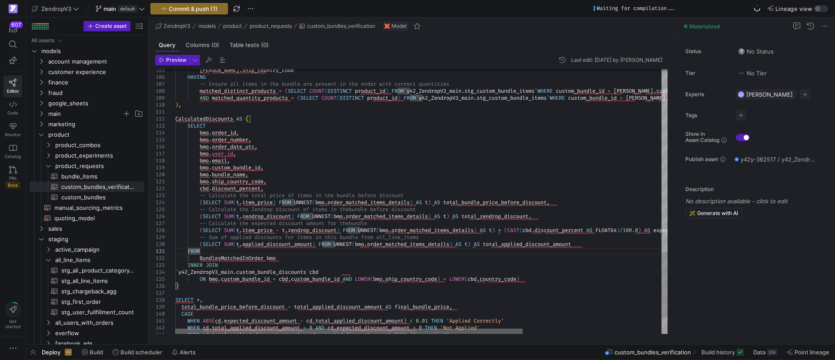
click at [296, 328] on div at bounding box center [349, 330] width 348 height 5
click at [407, 334] on div at bounding box center [349, 330] width 348 height 5
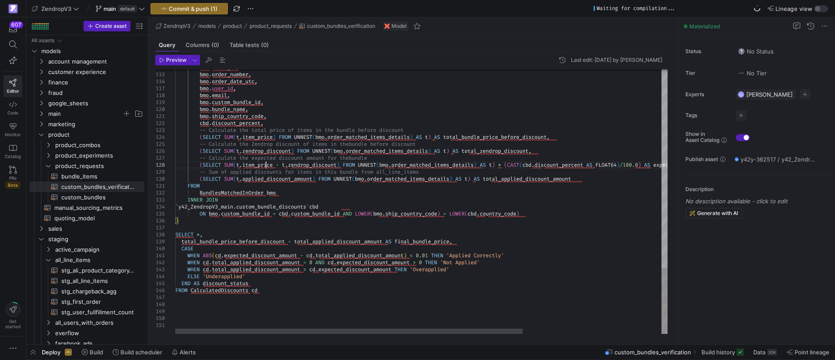
type textarea "WHEN ABS(cd.expected_discount_amount - [DOMAIN_NAME]_applied_discount_amount) <…"
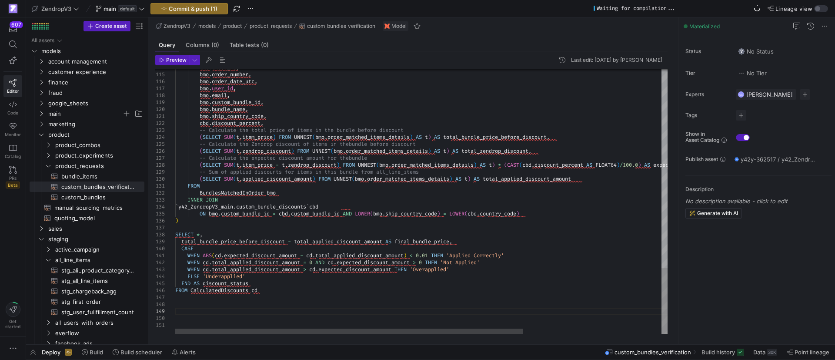
scroll to position [7, 0]
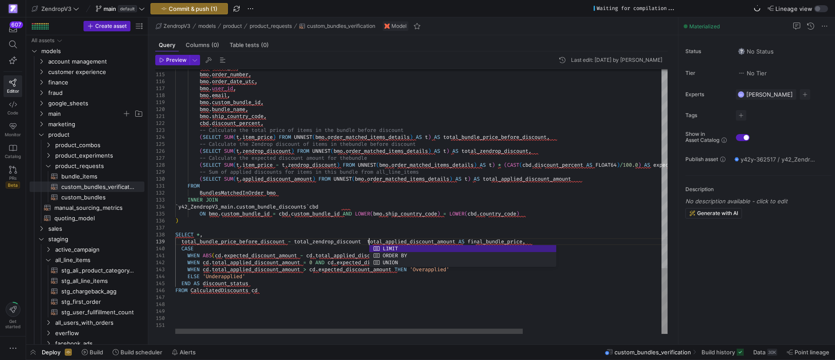
type textarea "FROM BundlesMatchedInOrder bmo INNER JOIN `y42_ZendropV3_main.custom_bundle_dis…"
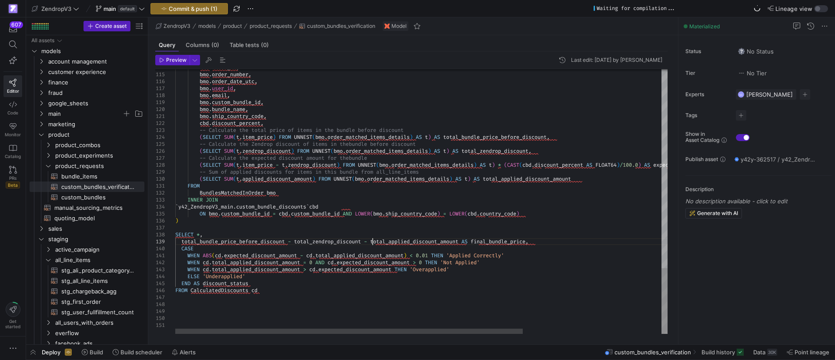
scroll to position [56, 197]
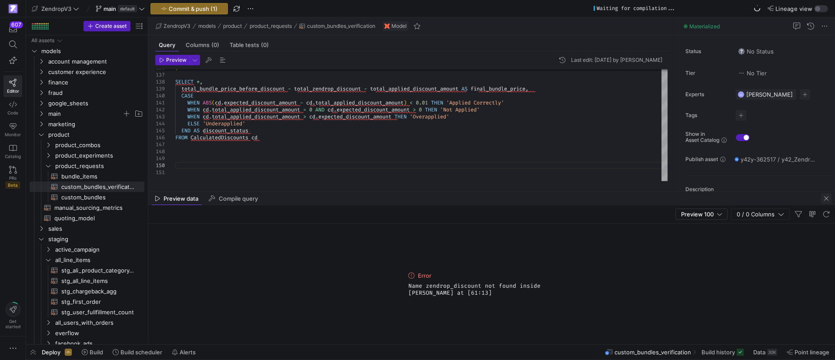
click at [827, 198] on span "button" at bounding box center [826, 198] width 10 height 10
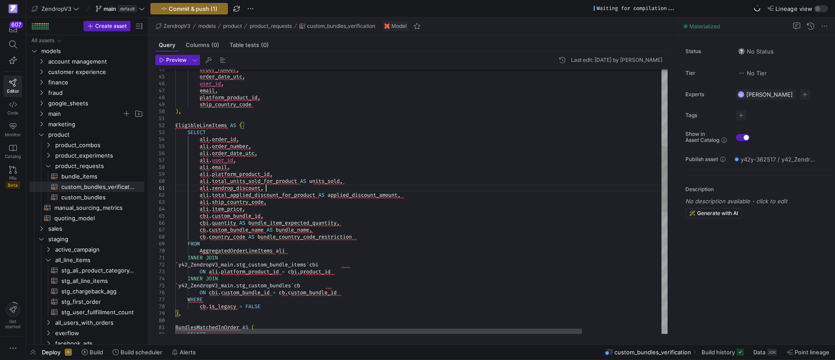
click at [277, 187] on div "BundlesMatchedInOrder AS ( SELECT WHERE cb . is_legacy = FALSE ) , ` y42_Zendro…" at bounding box center [469, 291] width 589 height 1063
click at [237, 248] on div "BundlesMatchedInOrder AS ( SELECT WHERE cb . is_legacy = FALSE ) , ` y42_Zendro…" at bounding box center [469, 291] width 589 height 1063
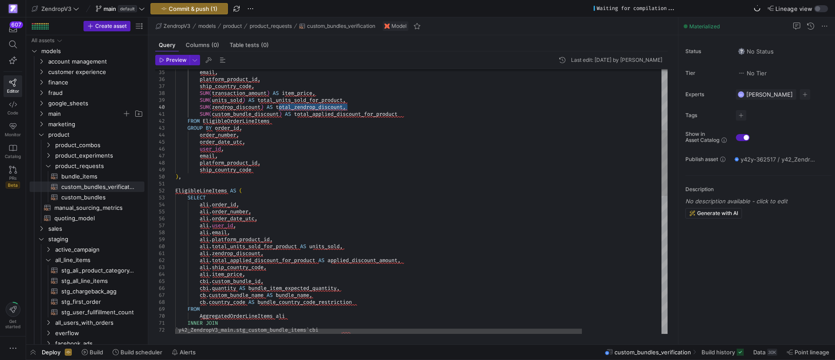
click at [298, 107] on div "SELECT [PERSON_NAME] . order_id , ship_country_code ) , EligibleLineItems AS ( …" at bounding box center [469, 356] width 589 height 1063
click at [282, 106] on div "SELECT [PERSON_NAME] . order_id , ship_country_code ) , EligibleLineItems AS ( …" at bounding box center [469, 356] width 589 height 1063
click at [298, 108] on div "SELECT [PERSON_NAME] . order_id , ship_country_code ) , EligibleLineItems AS ( …" at bounding box center [469, 356] width 589 height 1063
type textarea "SUM(custom_bundle_discount) AS total_applied_discount_for_product FROM Eligible…"
click at [340, 137] on div "SELECT [PERSON_NAME] . order_id , ship_country_code ) , EligibleLineItems AS ( …" at bounding box center [469, 356] width 589 height 1063
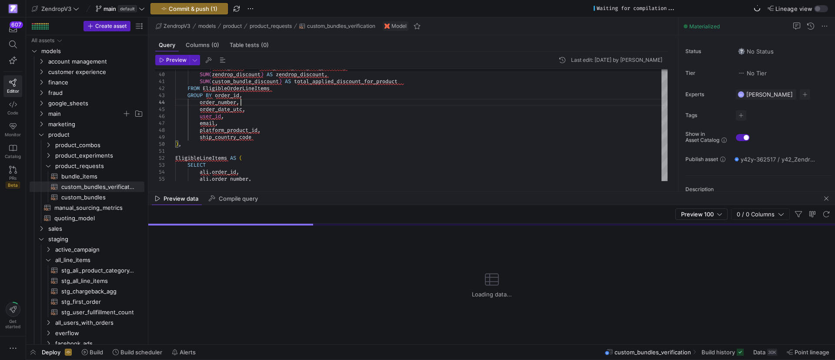
click at [332, 193] on div "Preview data Compile query" at bounding box center [491, 198] width 687 height 13
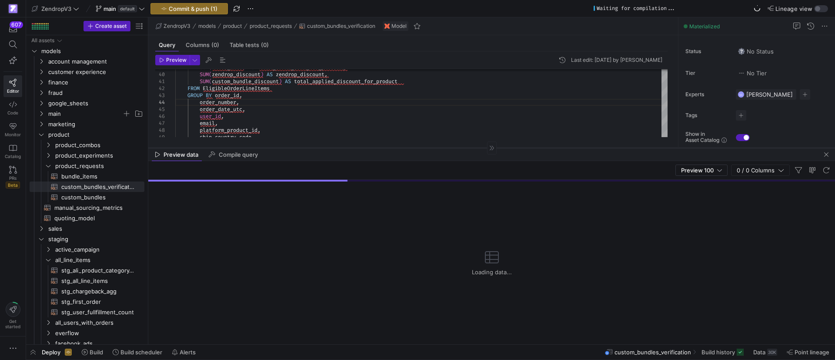
drag, startPoint x: 327, startPoint y: 191, endPoint x: 332, endPoint y: 146, distance: 45.5
click at [332, 147] on div at bounding box center [491, 147] width 687 height 0
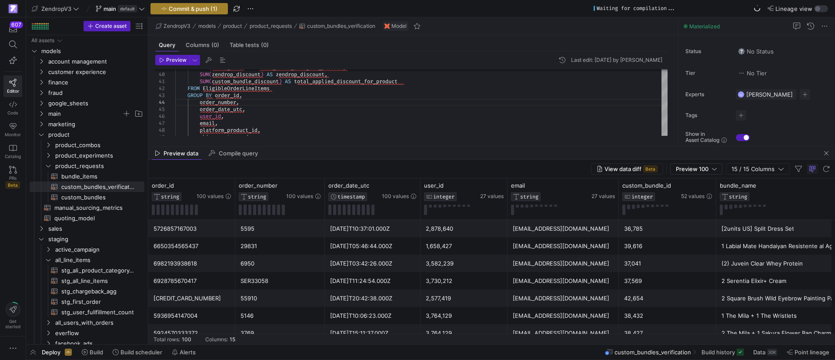
click at [189, 8] on span "Commit & push (1)" at bounding box center [193, 8] width 49 height 7
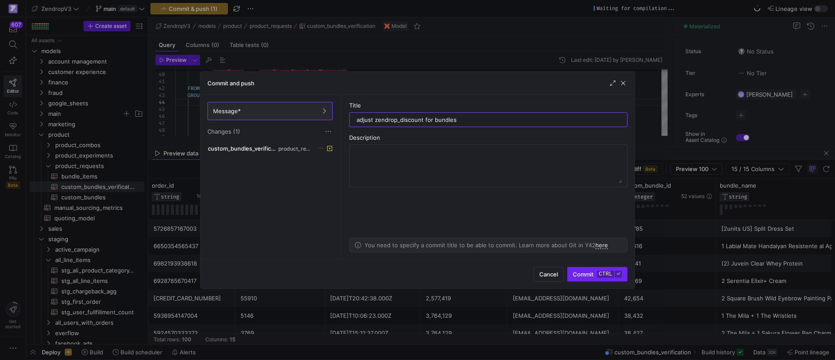
type input "adjust zendrop_discount for bundles"
click at [599, 267] on span "submit" at bounding box center [598, 274] width 60 height 14
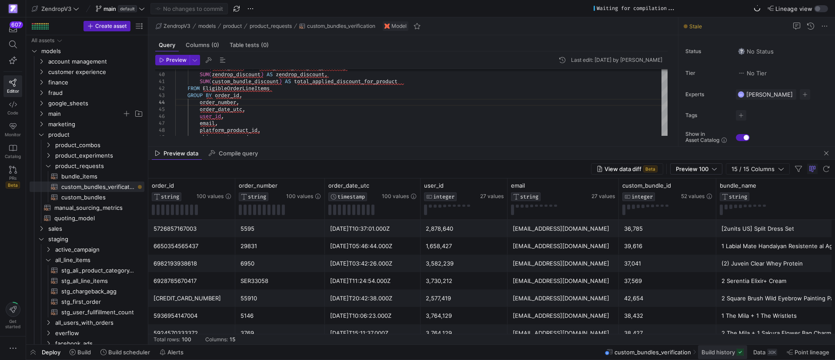
click at [721, 350] on span "Build history" at bounding box center [718, 351] width 33 height 7
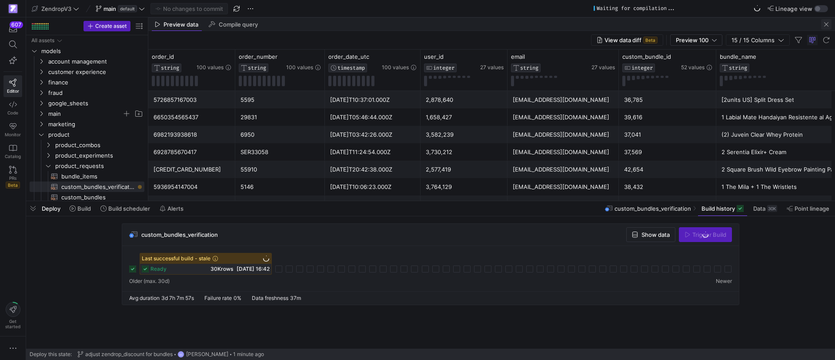
click at [824, 24] on span "button" at bounding box center [826, 24] width 10 height 10
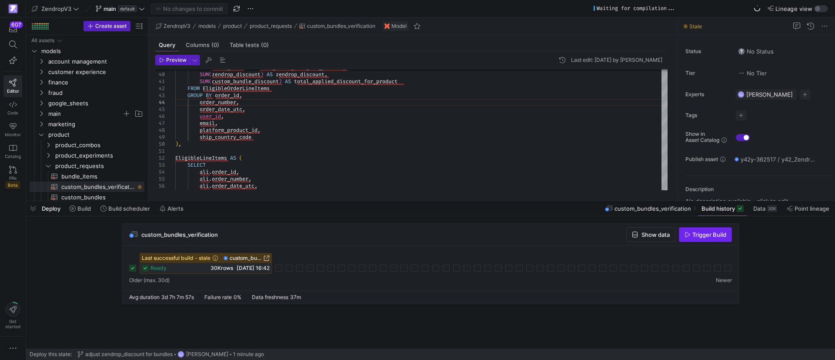
click at [699, 234] on span "Trigger Build" at bounding box center [710, 234] width 34 height 7
click at [104, 195] on span "custom_bundles​​​​​​​​​​" at bounding box center [97, 197] width 73 height 10
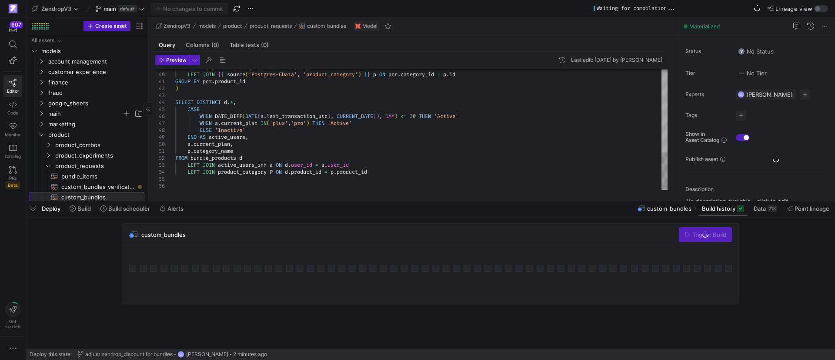
scroll to position [2, 0]
click at [95, 187] on span "custom_bundles_verification​​​​​​​​​​" at bounding box center [97, 185] width 73 height 10
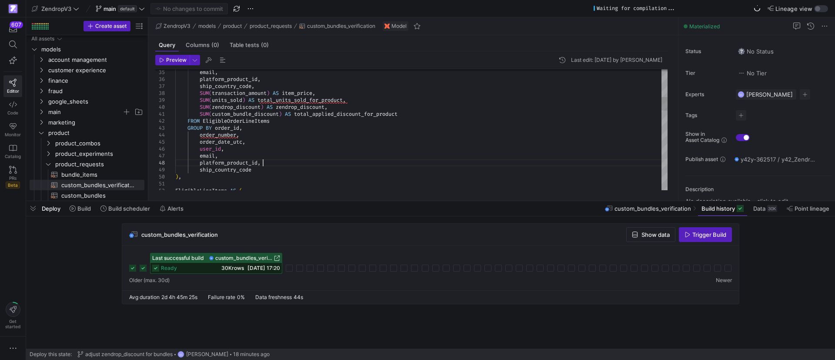
click at [308, 161] on div "SUM ( units_sold ) AS total_units_sold_for_product , SUM ( zendrop_discount ) A…" at bounding box center [421, 354] width 492 height 1058
type textarea "WITH EligibleOrderLineItems AS ( SELECT DISTINCT ali.line_item_id, ali.order_id…"
